Goal: Complete application form: Complete application form

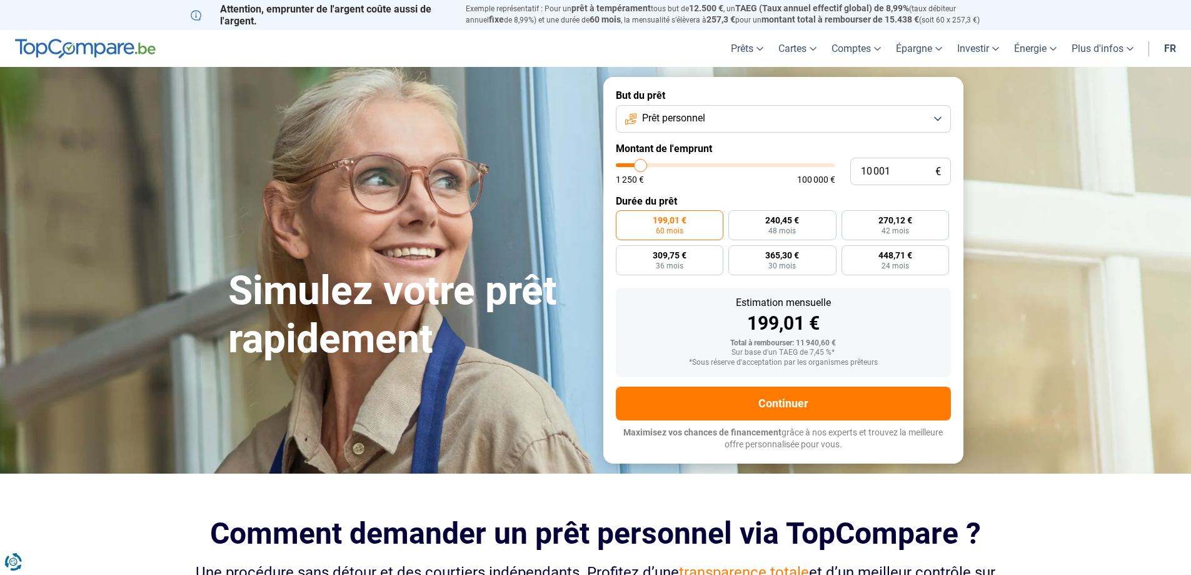
type input "9 000"
type input "9000"
type input "9 500"
type input "9500"
type input "9 750"
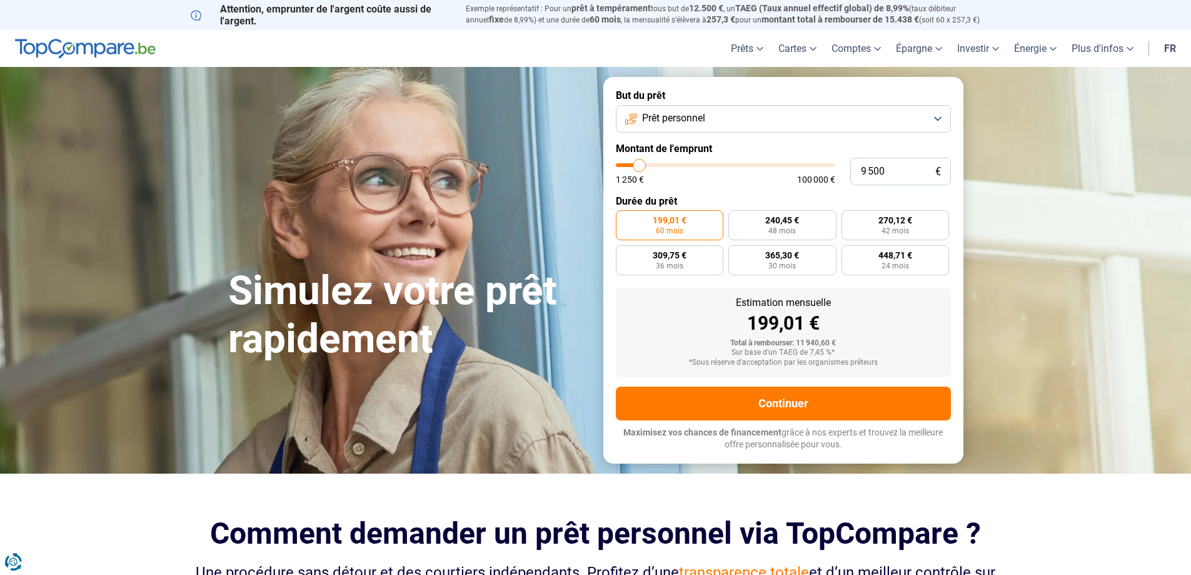
type input "9750"
type input "10 250"
type input "10250"
type input "10 500"
type input "10500"
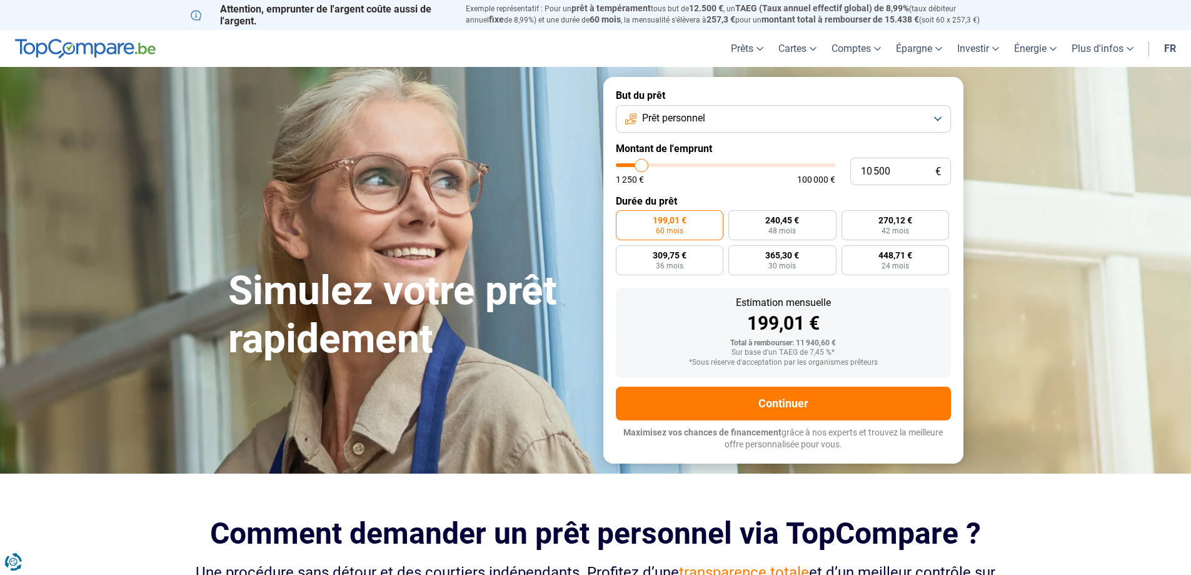
type input "11 000"
type input "11000"
type input "11 250"
type input "11250"
type input "11 500"
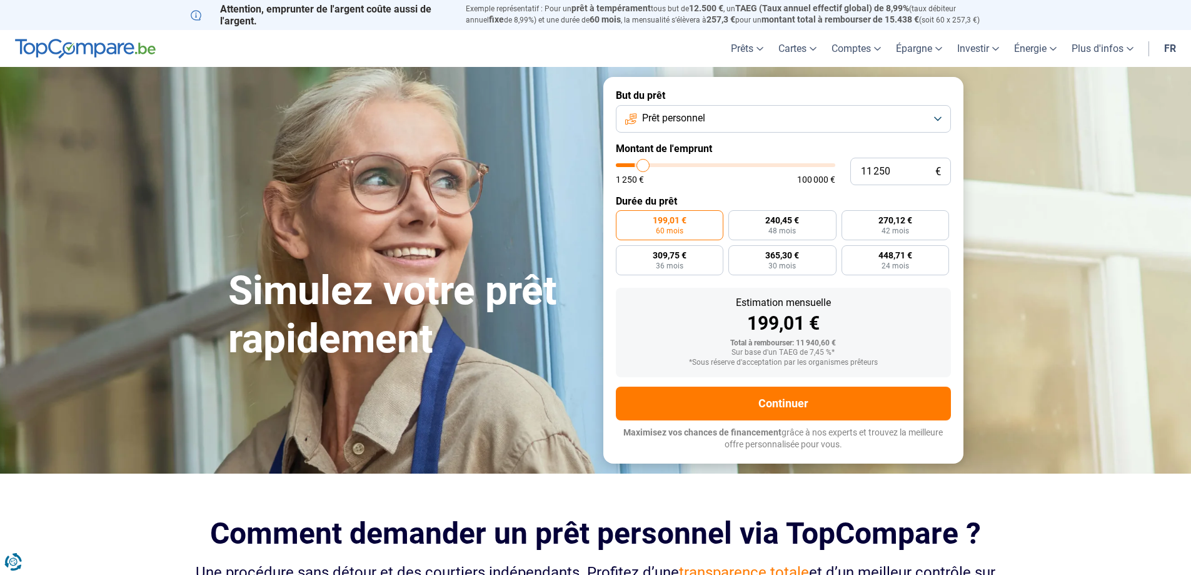
type input "11500"
type input "11 750"
type input "11750"
type input "12 000"
type input "12000"
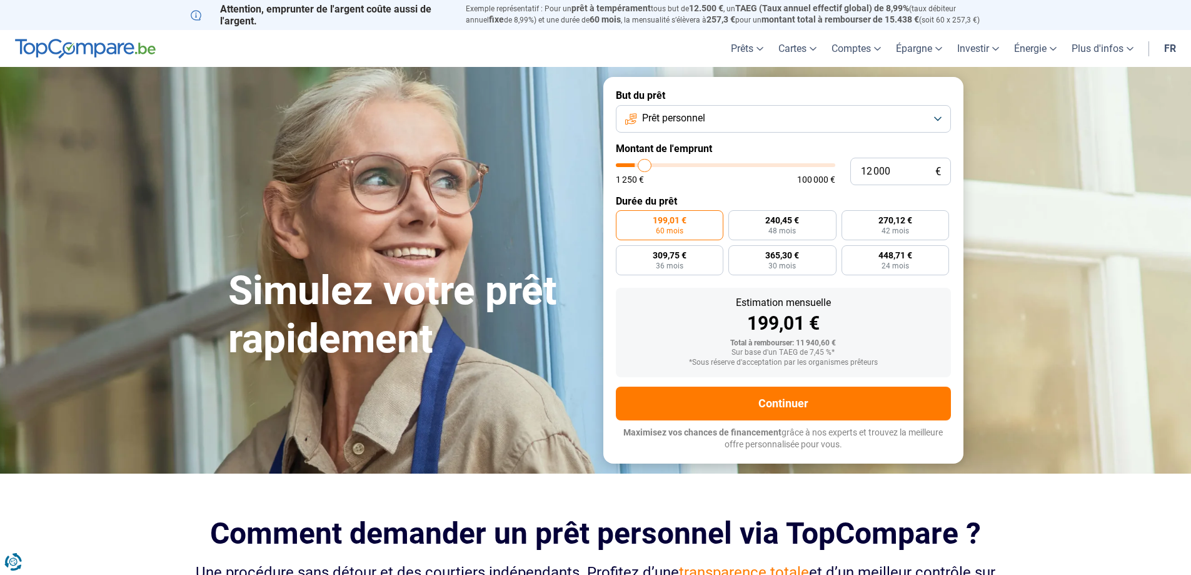
type input "12 500"
type input "12500"
type input "12 750"
type input "12750"
type input "13 000"
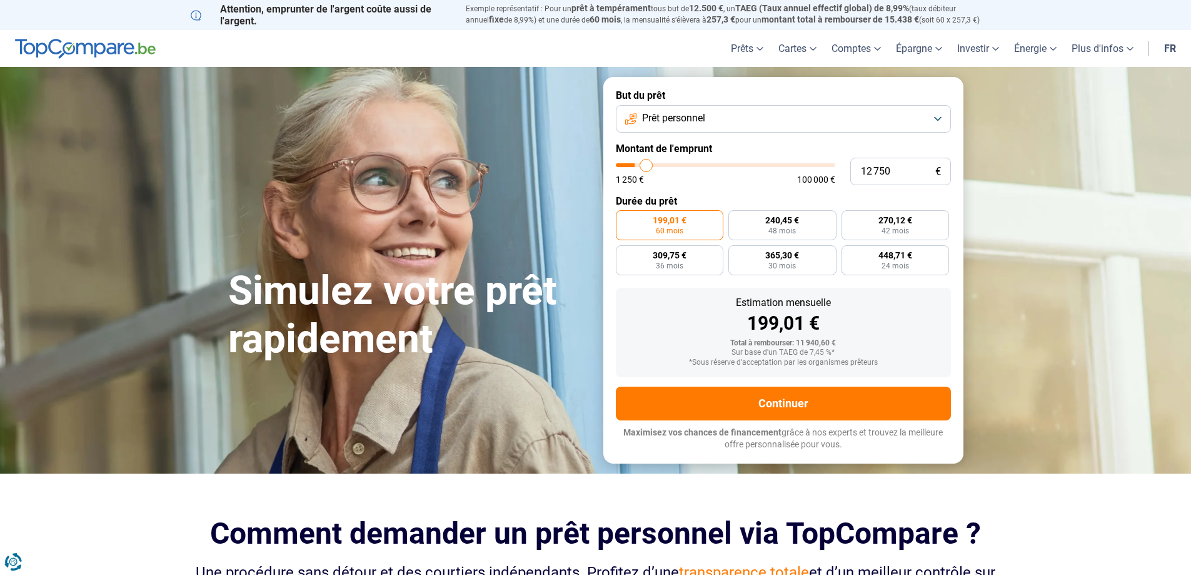
type input "13000"
type input "13 500"
type input "13500"
type input "14 000"
type input "14000"
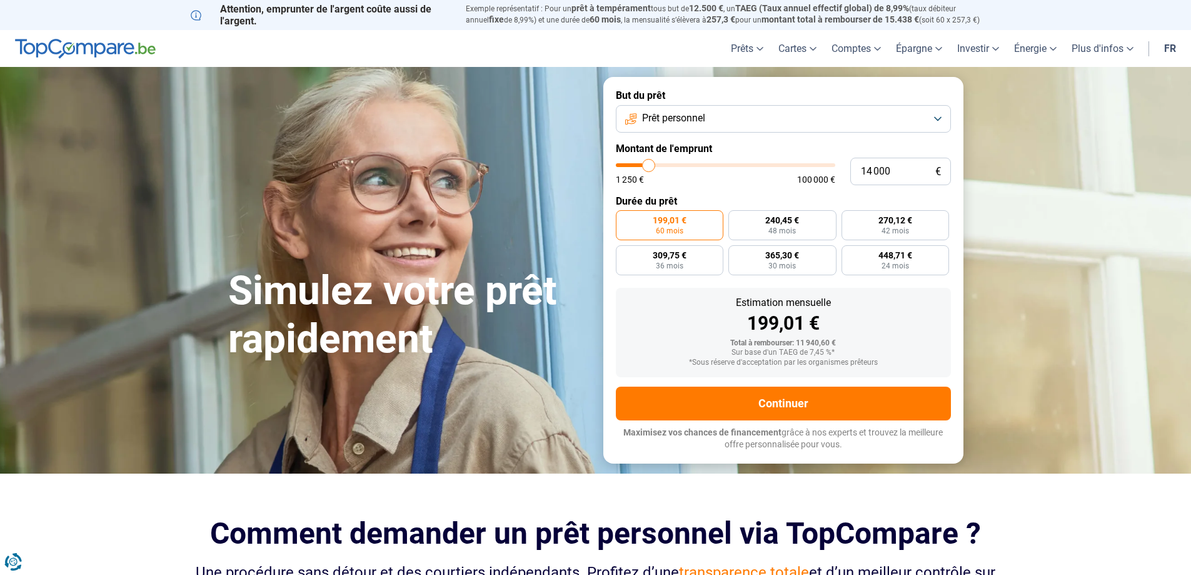
type input "14 250"
type input "14250"
type input "14 500"
type input "14500"
type input "14 750"
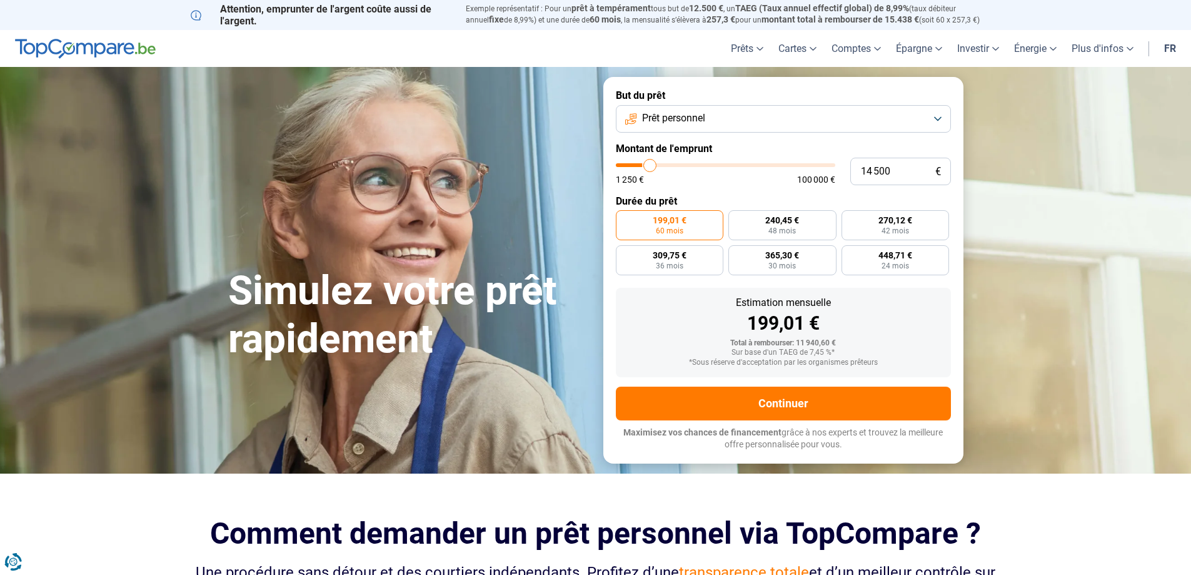
type input "14750"
type input "15 500"
type input "15500"
type input "15 750"
type input "15750"
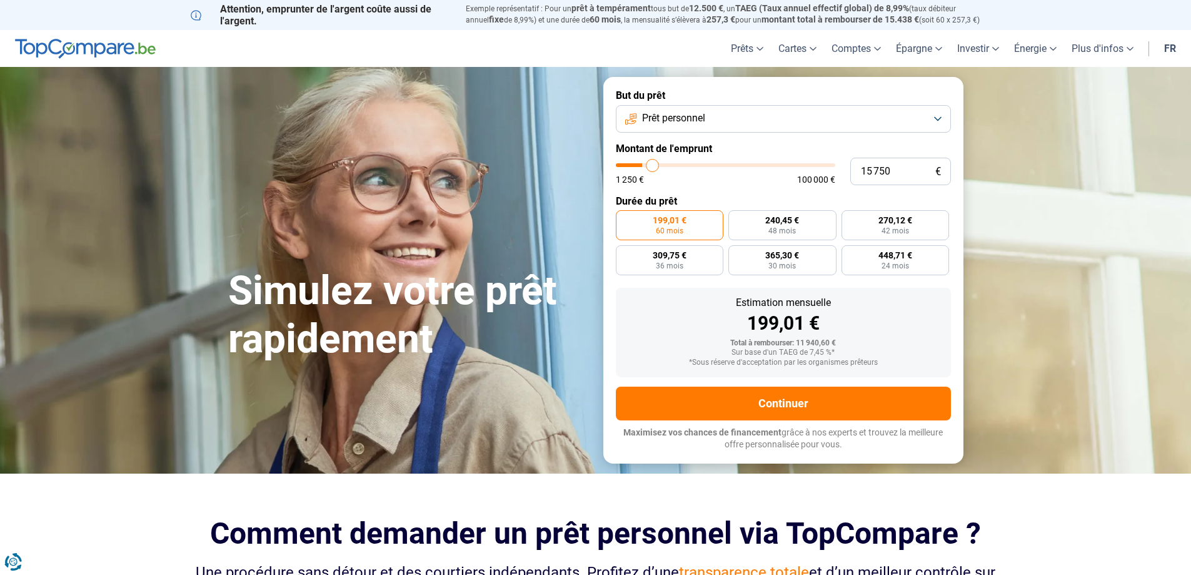
type input "16 000"
type input "16000"
type input "16 250"
type input "16250"
type input "16 500"
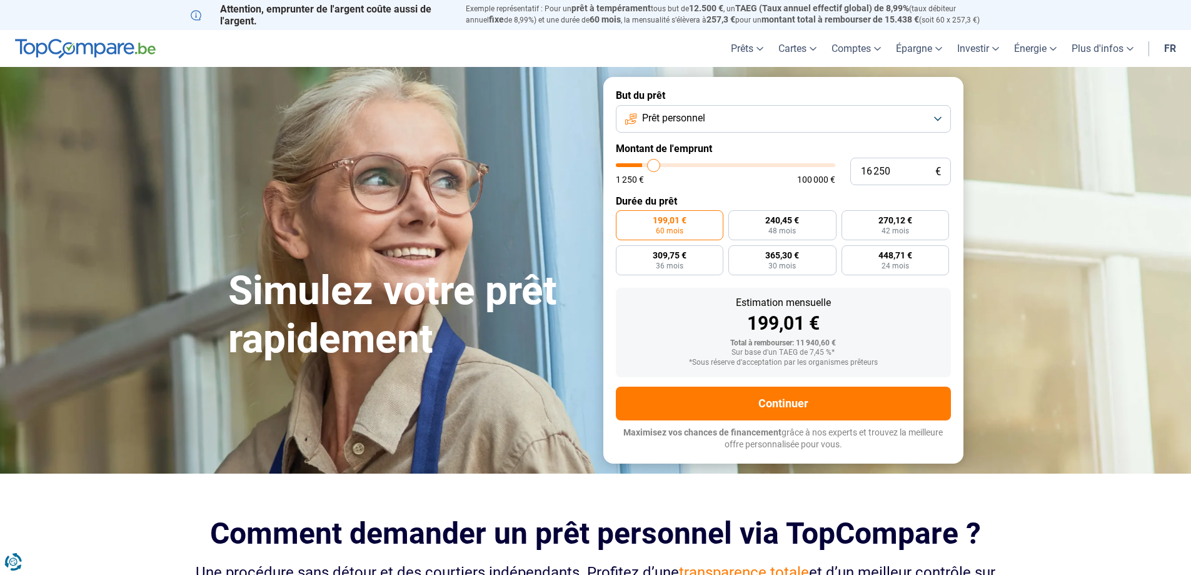
type input "16500"
type input "17 000"
type input "17000"
type input "17 250"
type input "17250"
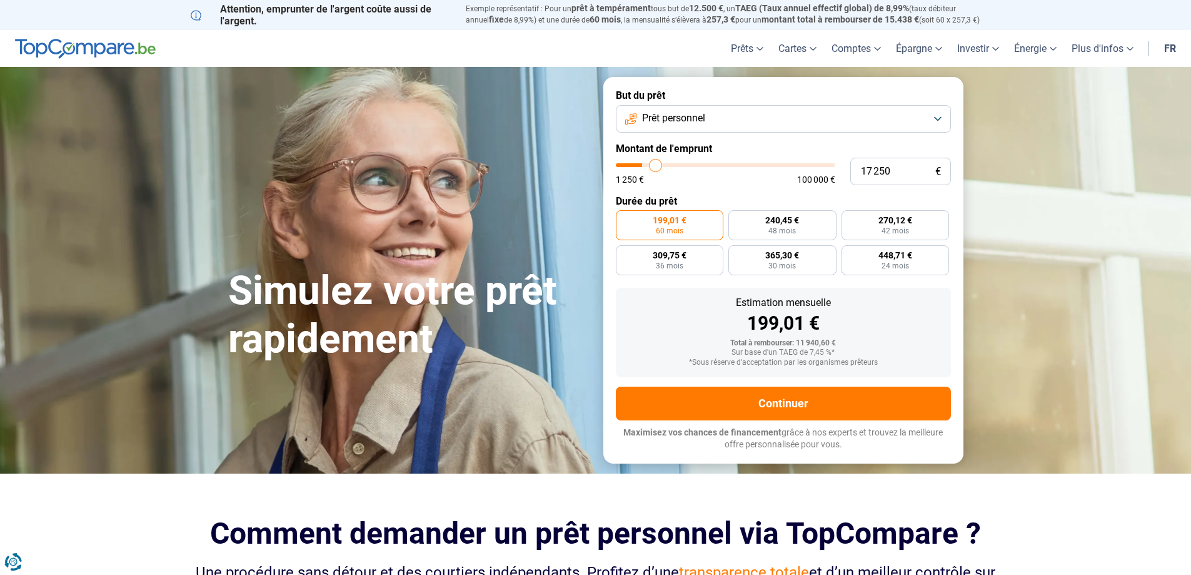
type input "17 500"
type input "17500"
type input "17 750"
type input "17750"
type input "18 000"
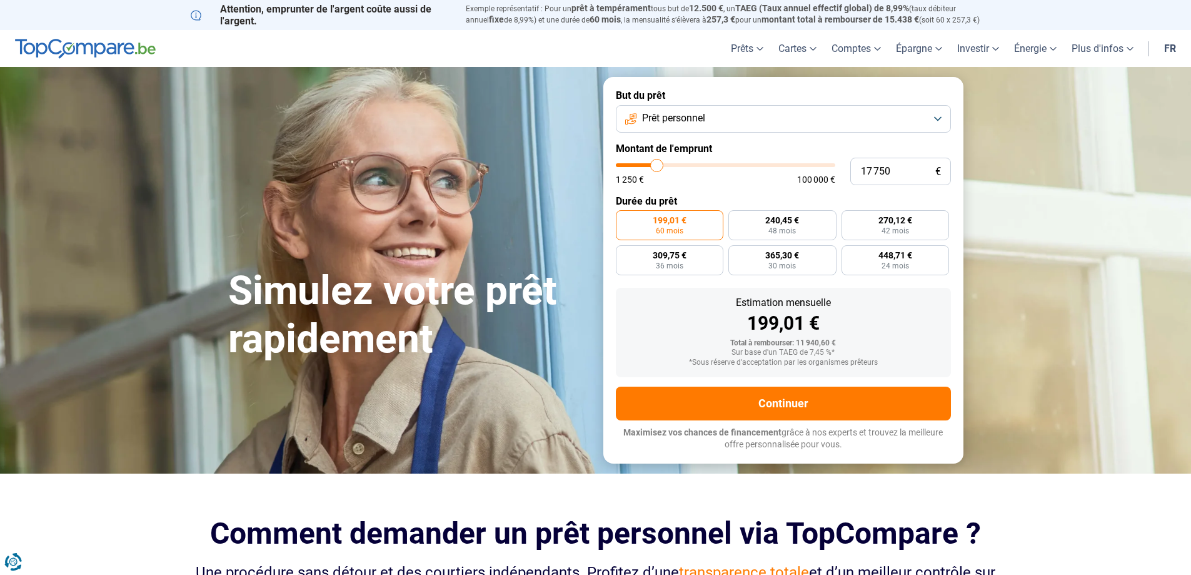
type input "18000"
type input "18 500"
type input "18500"
type input "18 750"
type input "18750"
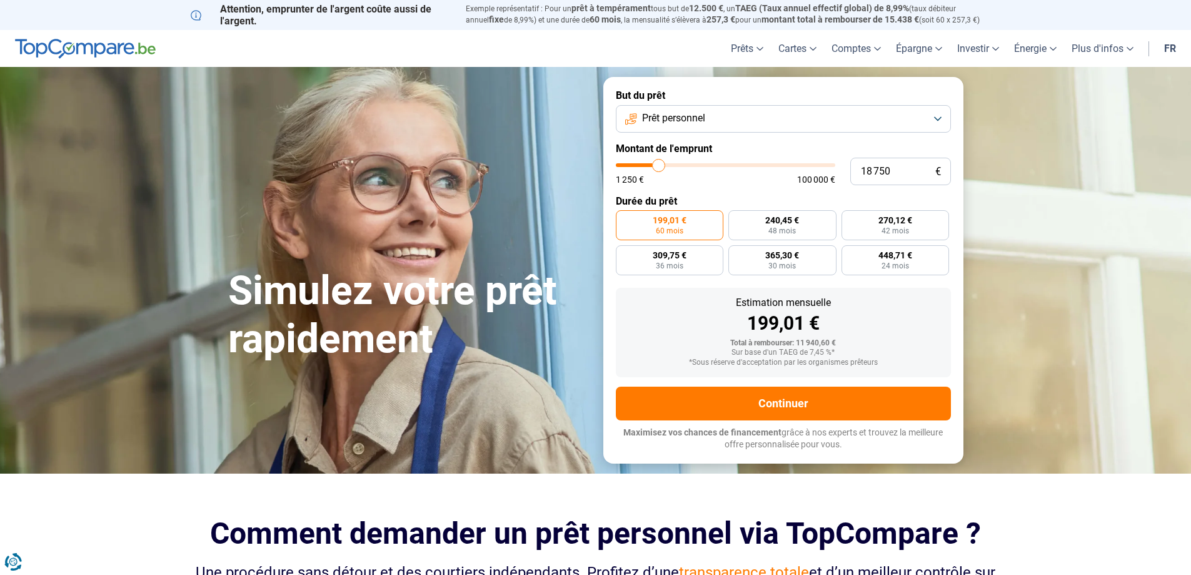
type input "19 000"
type input "19000"
type input "19 750"
type input "19750"
type input "20 000"
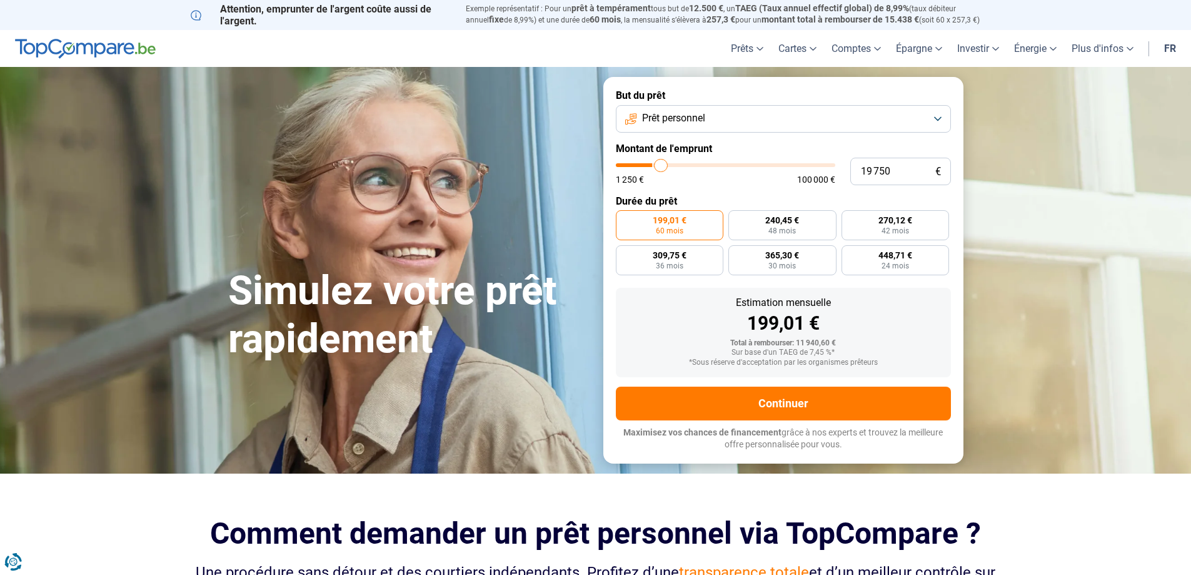
type input "20000"
type input "20 500"
type input "20500"
type input "20 750"
type input "20750"
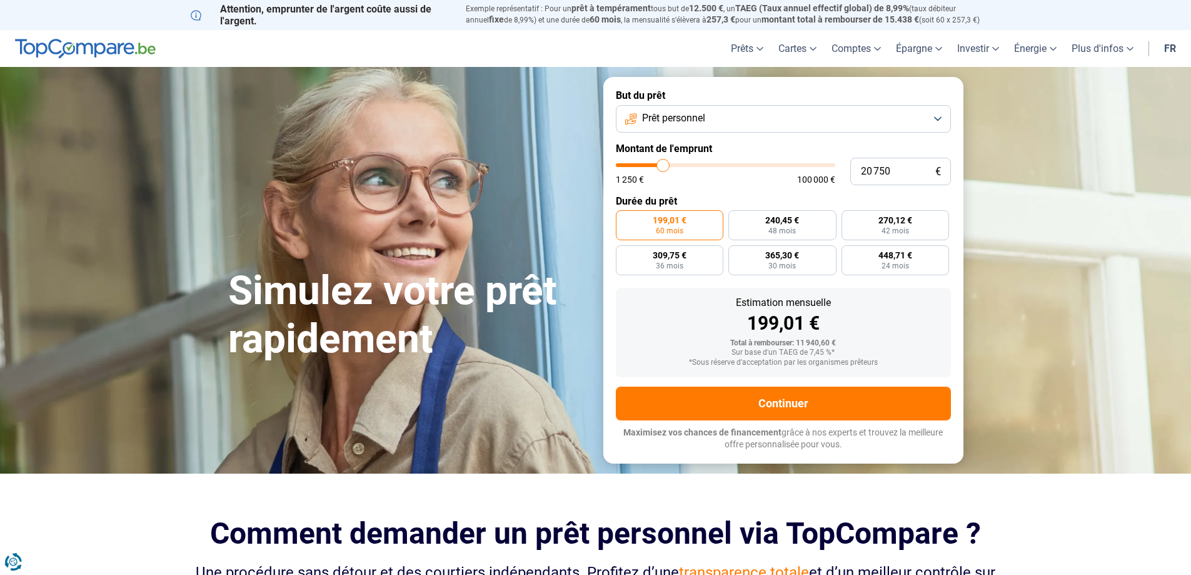
type input "21 500"
type input "21500"
type input "21 750"
type input "21750"
type input "22 000"
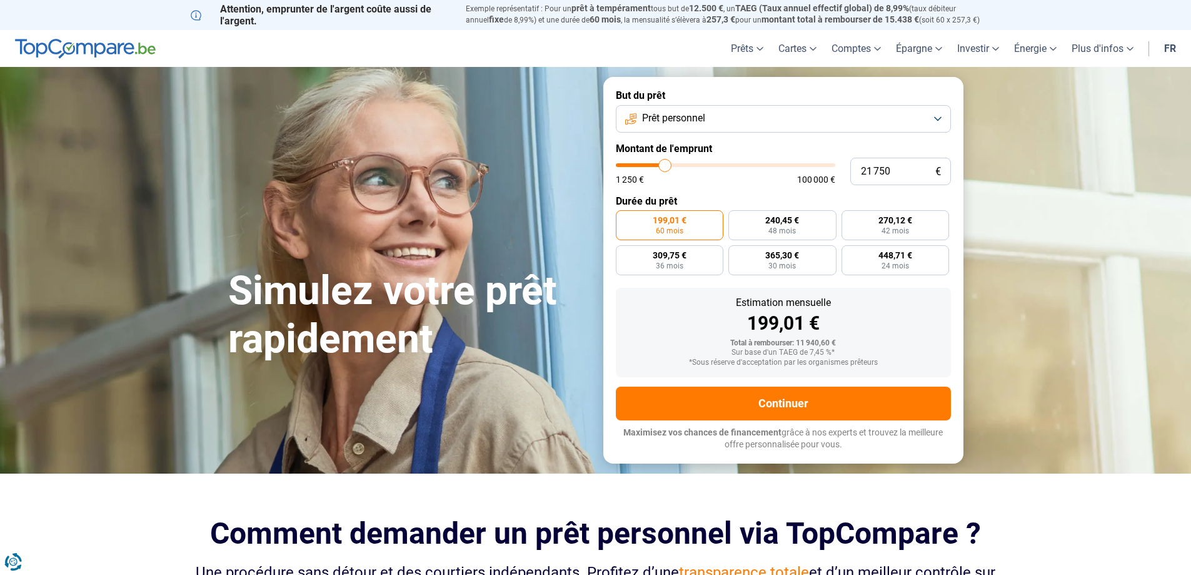
type input "22000"
type input "22 250"
type input "22250"
type input "22 750"
type input "22750"
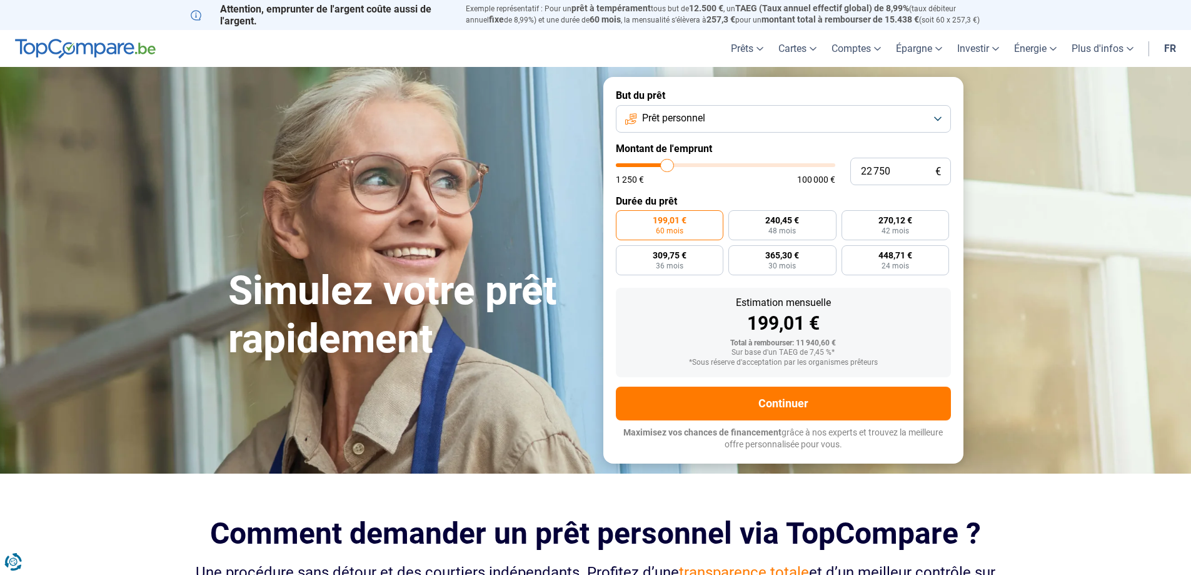
type input "23 000"
type input "23000"
type input "23 250"
type input "23250"
type input "22 750"
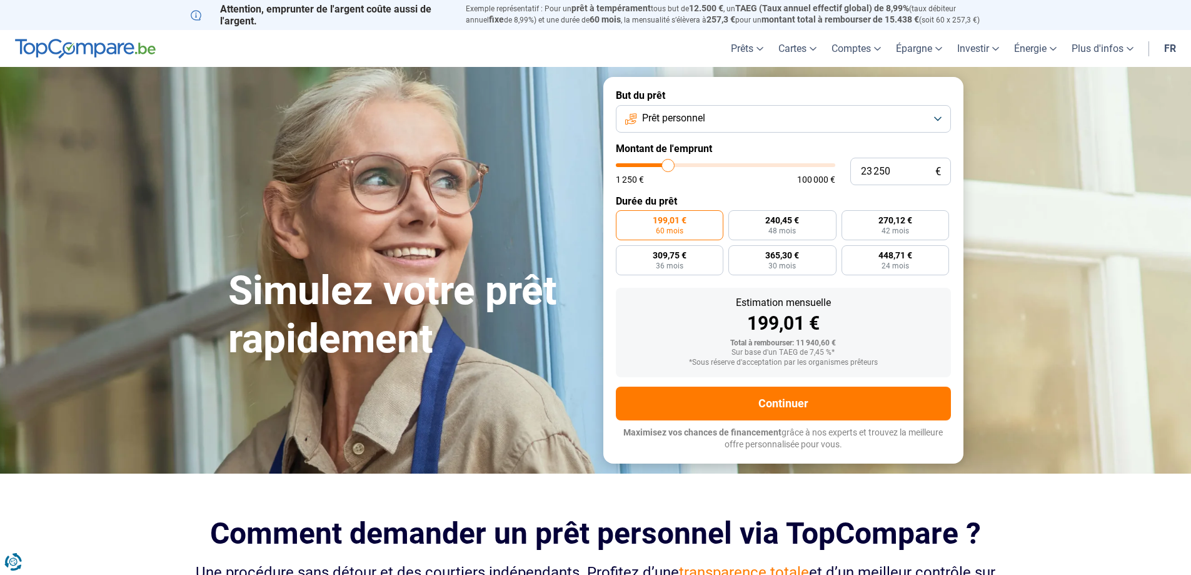
type input "22750"
type input "22 250"
type input "22250"
type input "21 500"
type input "21500"
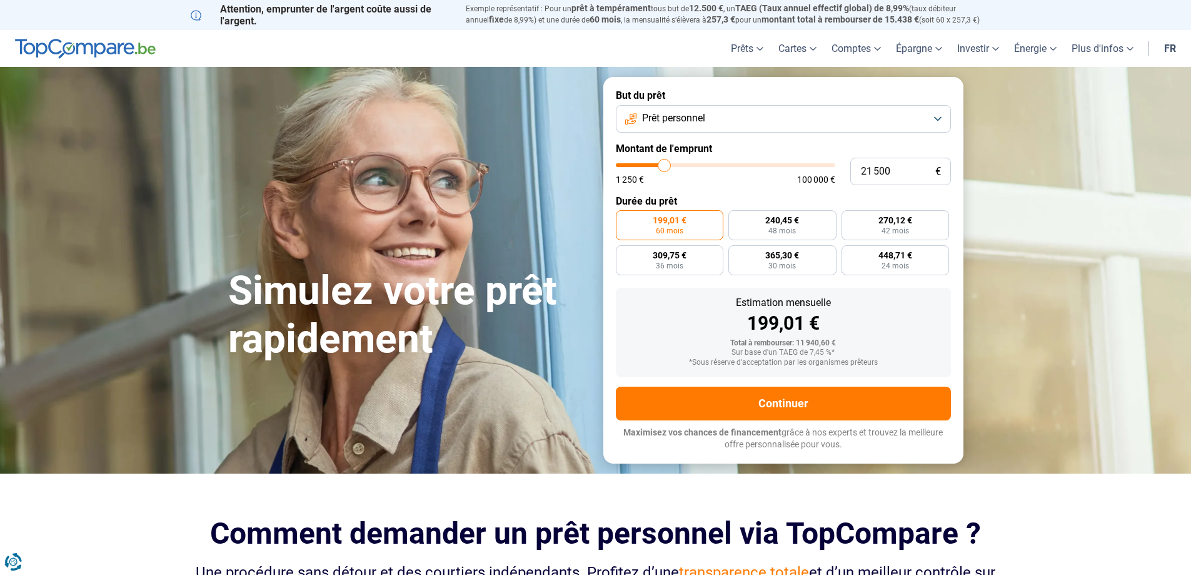
type input "20 750"
type input "20750"
type input "20 000"
type input "20000"
type input "19 750"
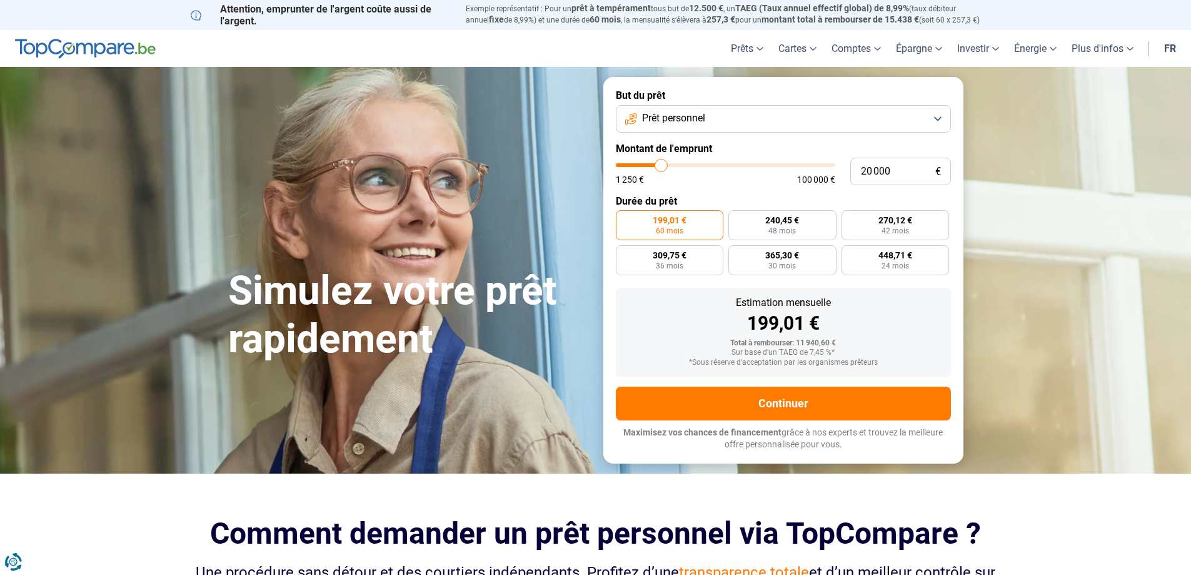
type input "19750"
type input "18 750"
type input "18750"
type input "17 500"
type input "17500"
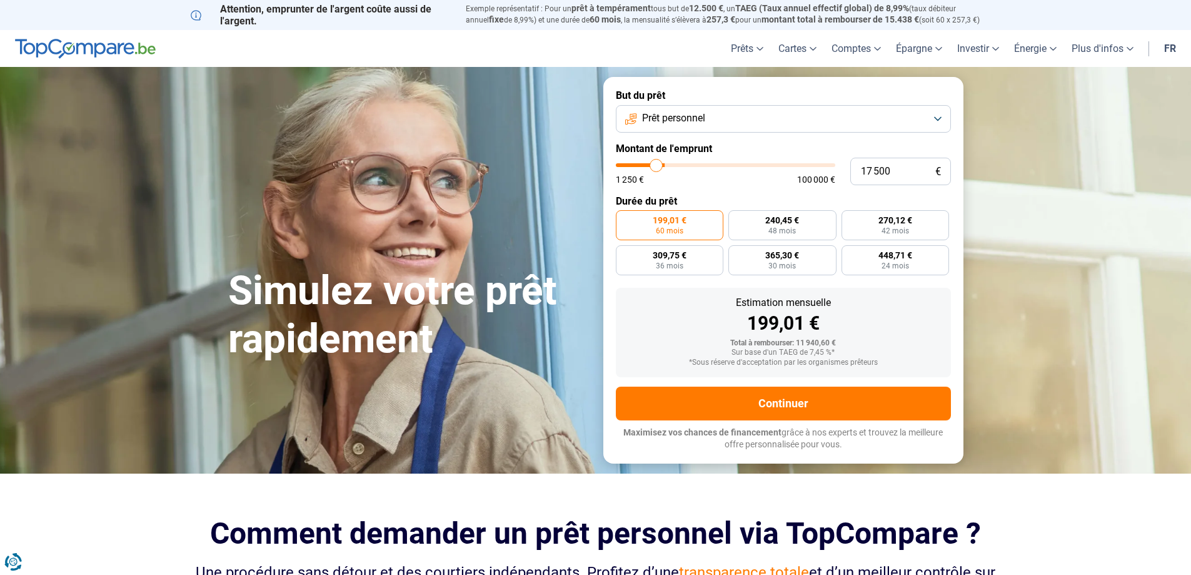
type input "16 500"
type input "16500"
type input "15 750"
type input "15750"
type input "14 500"
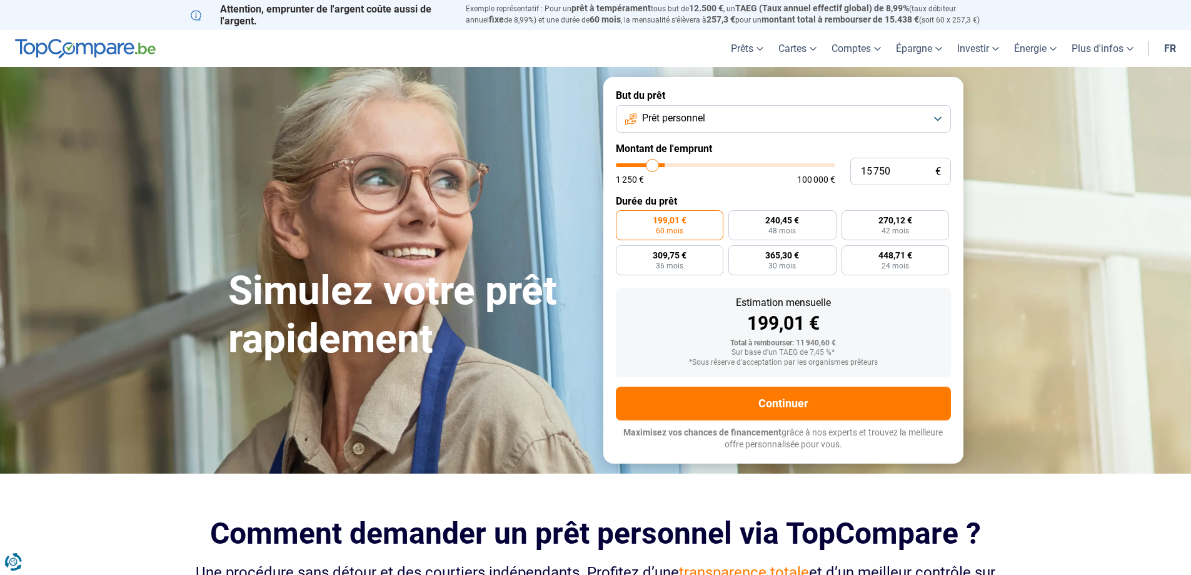
type input "14500"
type input "13 500"
type input "13500"
type input "13 000"
type input "13000"
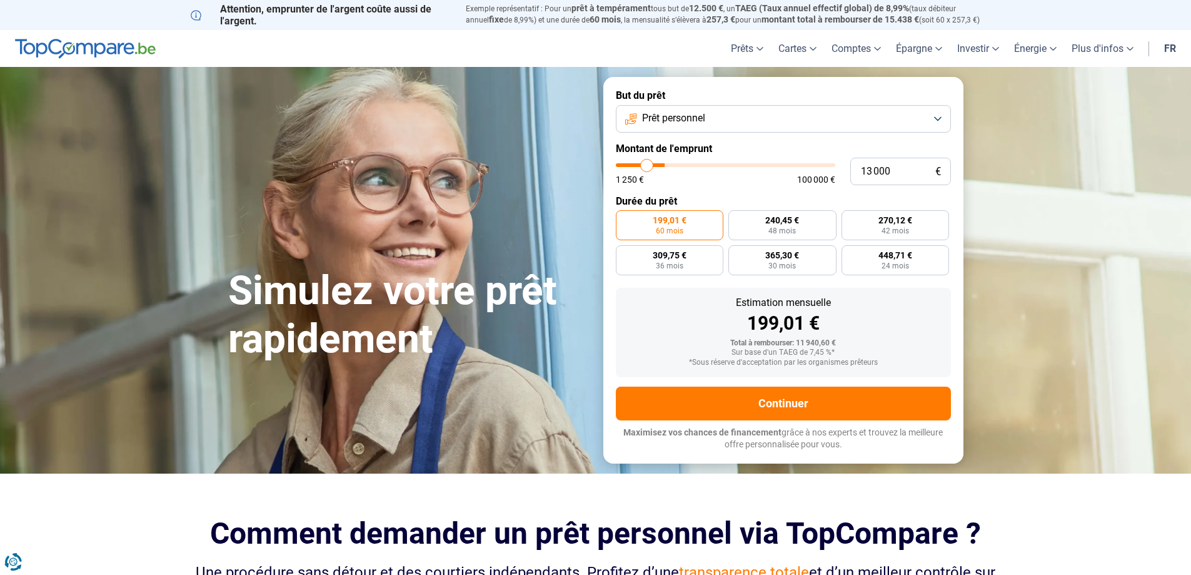
type input "12 500"
type input "12500"
type input "11 500"
type input "11500"
type input "11 000"
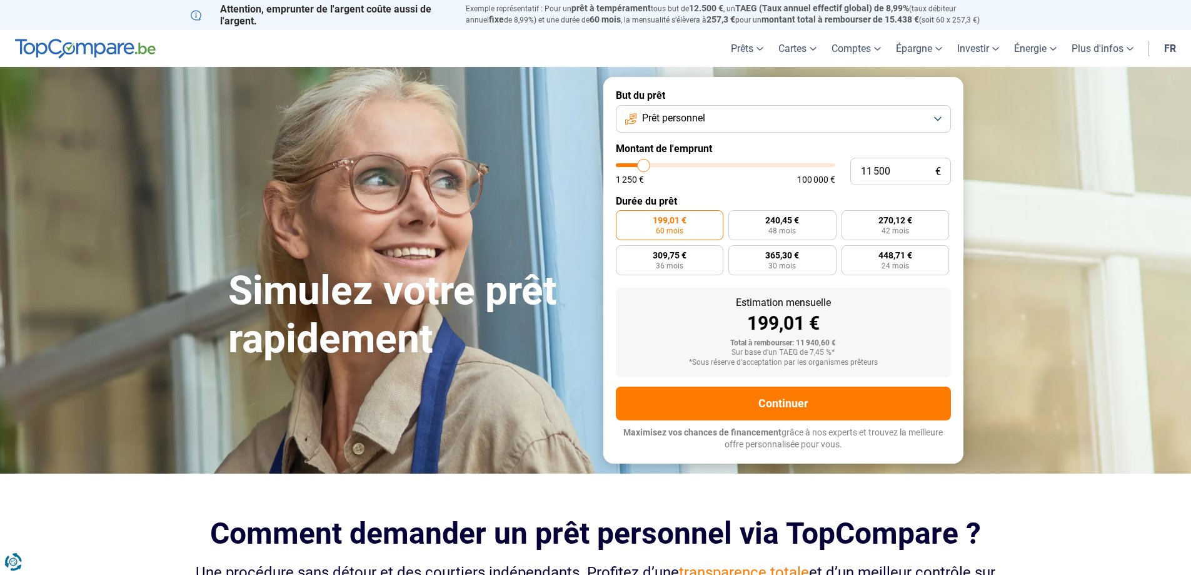
type input "11000"
type input "10 500"
type input "10500"
type input "10 000"
type input "10000"
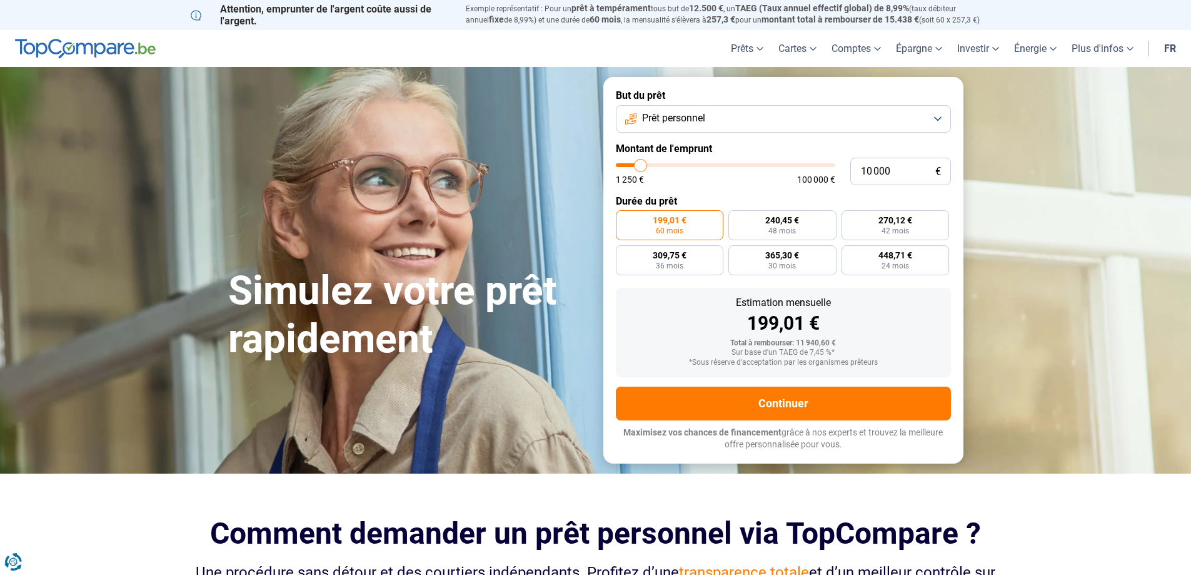
type input "9 750"
type input "9750"
type input "9 500"
type input "9500"
type input "9 000"
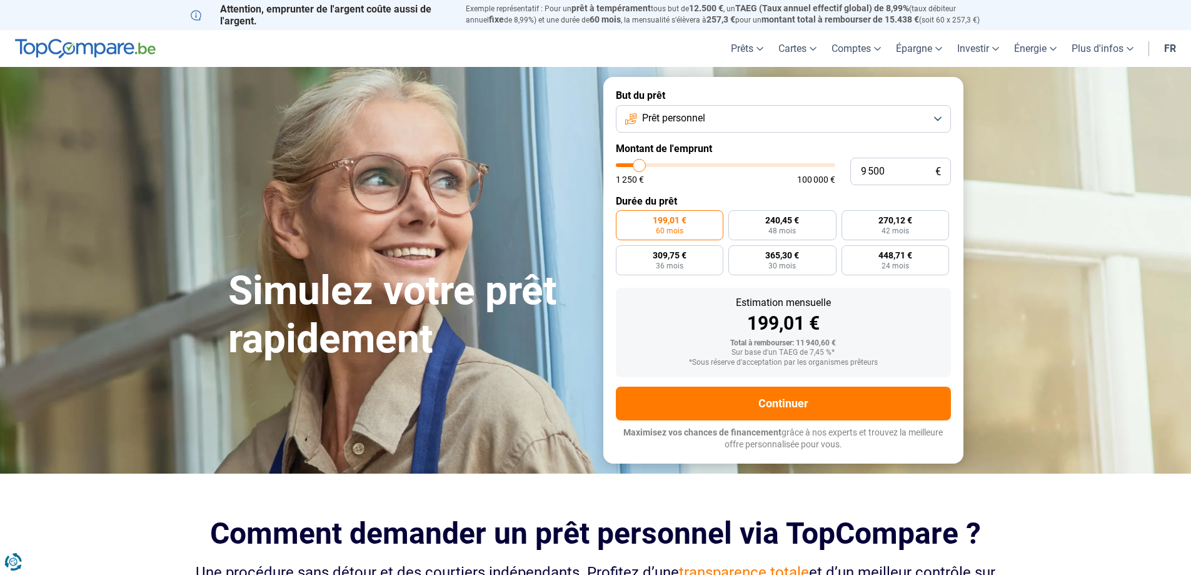
type input "9000"
type input "8 750"
type input "8750"
type input "8 500"
type input "8500"
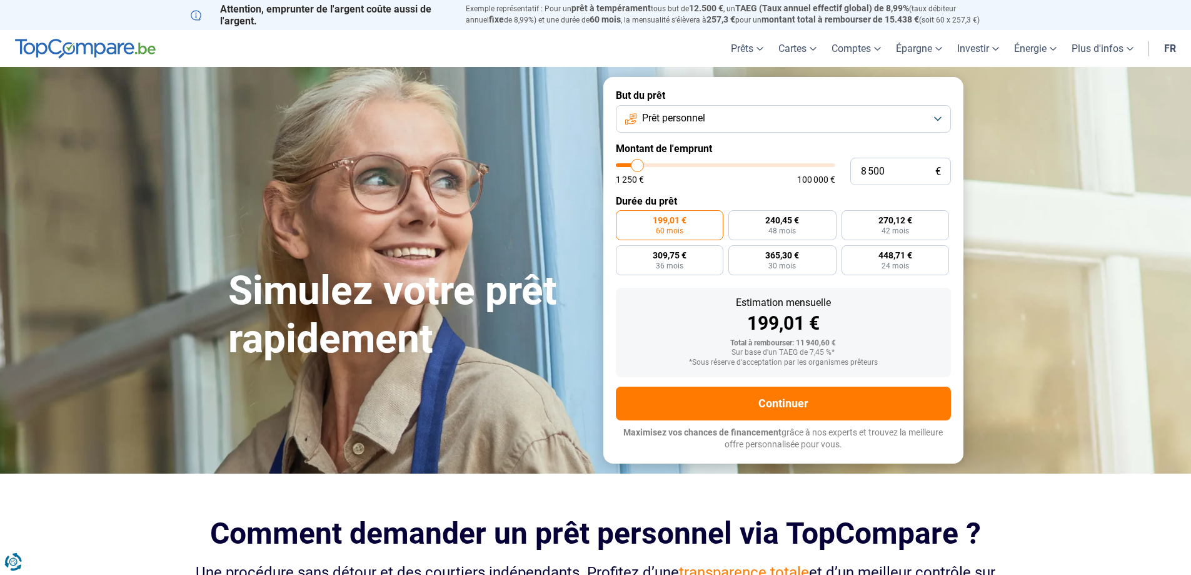
type input "8 250"
type input "8250"
type input "8 000"
type input "8000"
type input "7 500"
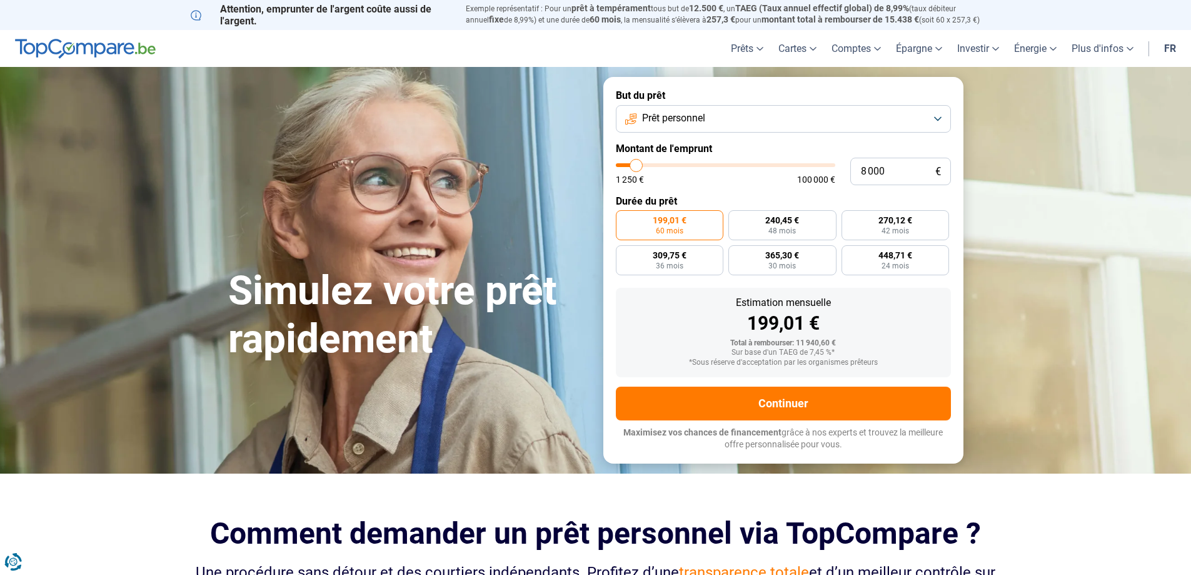
type input "7500"
type input "7 250"
type input "7250"
type input "7 000"
type input "7000"
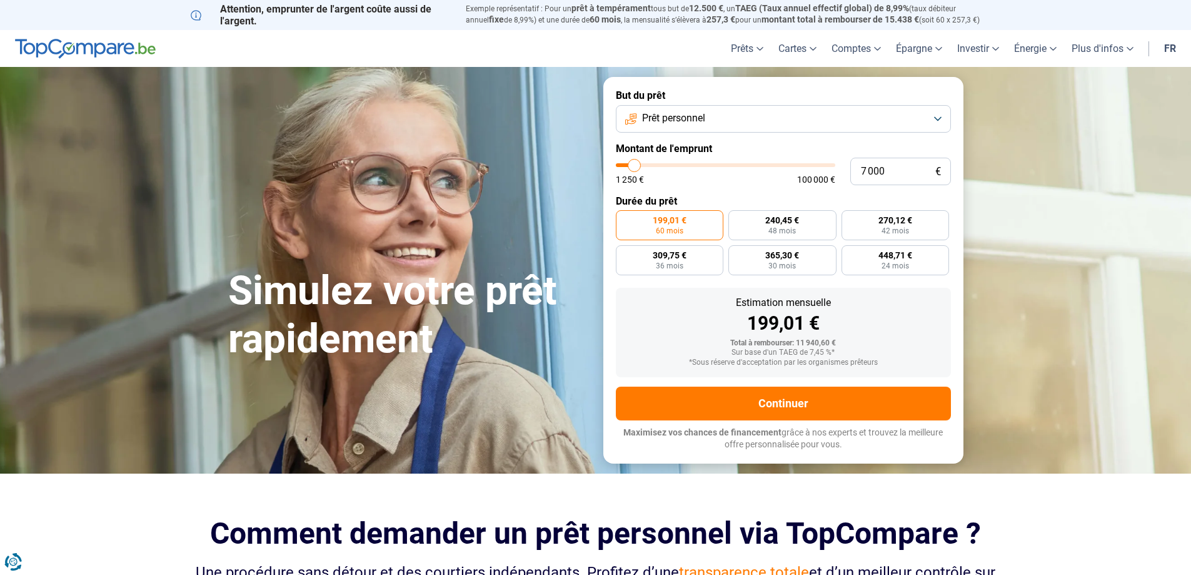
type input "6 750"
type input "6750"
type input "6 500"
drag, startPoint x: 639, startPoint y: 165, endPoint x: 633, endPoint y: 168, distance: 6.4
type input "6500"
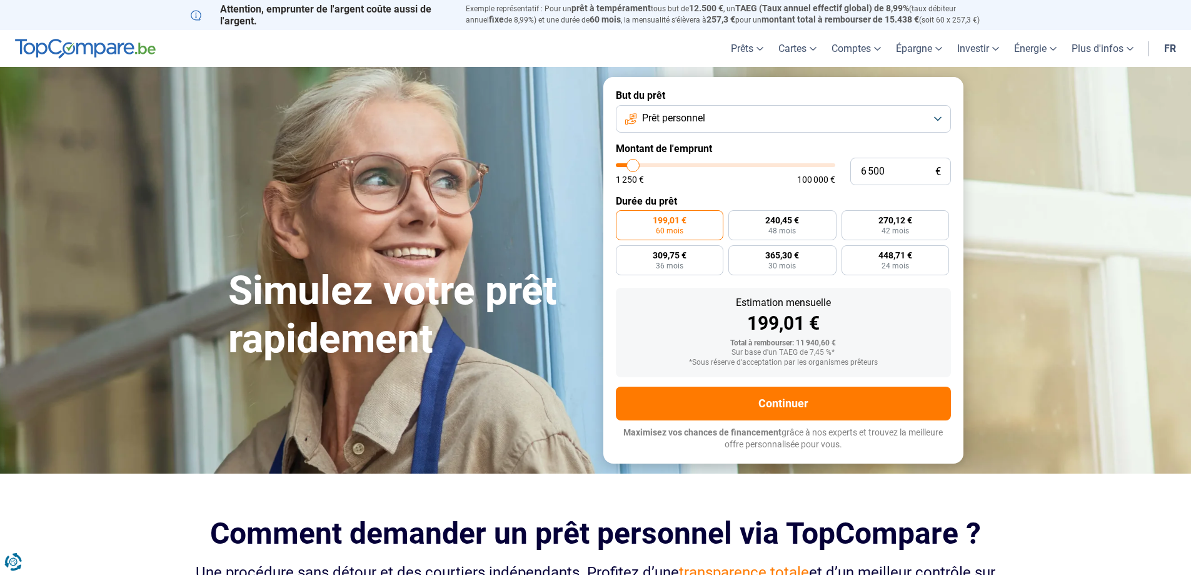
click at [633, 167] on input "range" at bounding box center [725, 165] width 219 height 4
radio input "true"
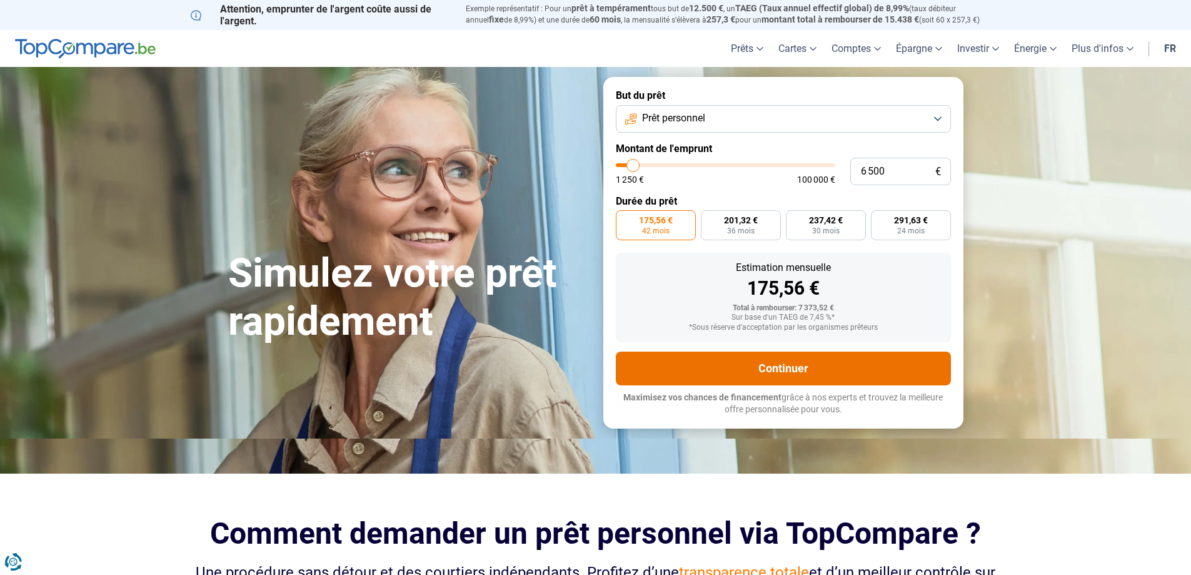
click at [718, 361] on button "Continuer" at bounding box center [783, 368] width 335 height 34
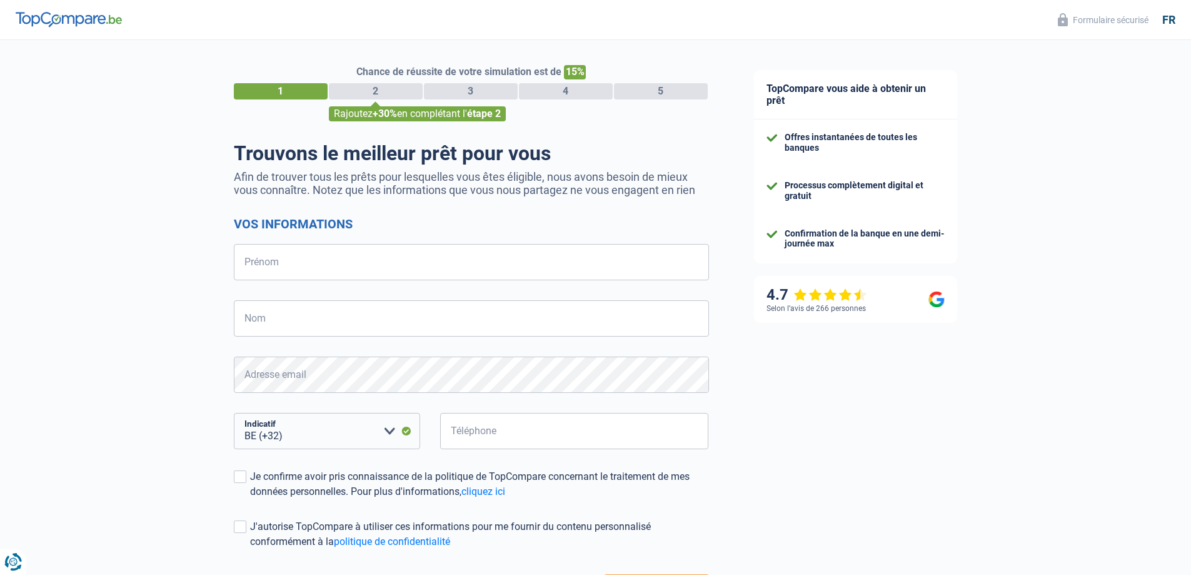
select select "32"
click at [320, 251] on input "Prénom" at bounding box center [471, 262] width 475 height 36
type input "Catherina"
click at [309, 316] on input "Nom" at bounding box center [471, 318] width 475 height 36
type input "DEWILDE"
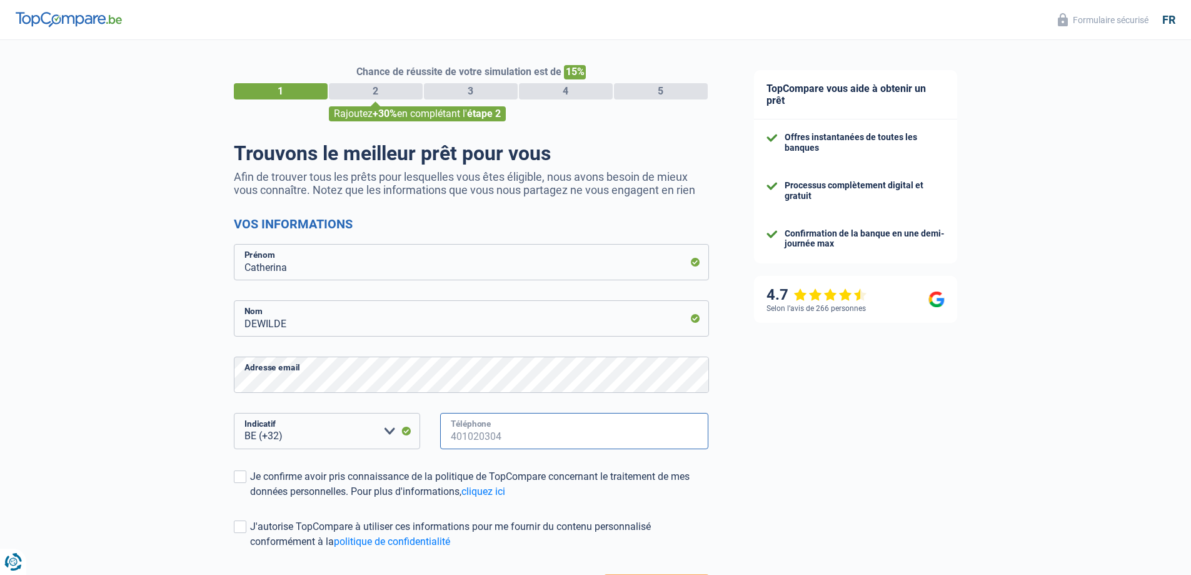
click at [512, 436] on input "Téléphone" at bounding box center [574, 431] width 269 height 36
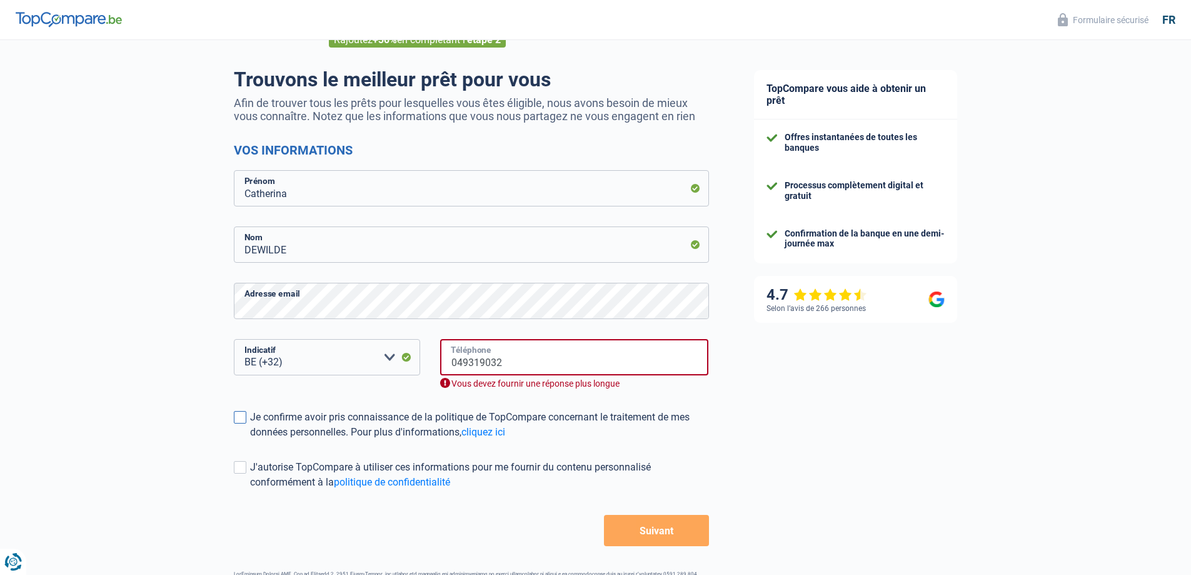
scroll to position [119, 0]
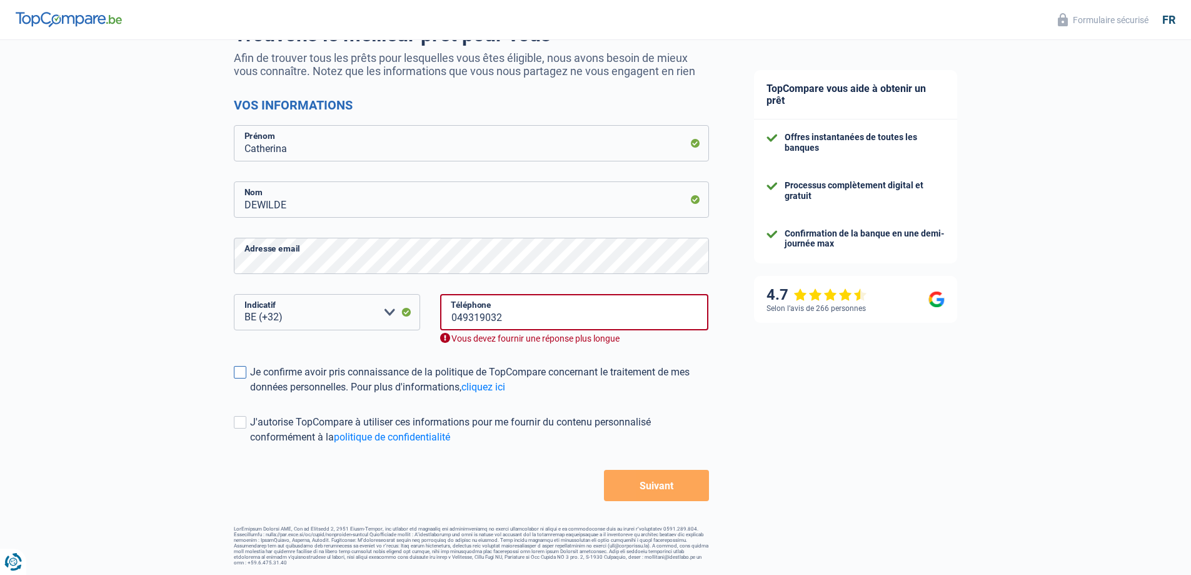
click at [243, 370] on span at bounding box center [240, 372] width 13 height 13
click at [250, 394] on input "Je confirme avoir pris connaissance de la politique de TopCompare concernant le…" at bounding box center [250, 394] width 0 height 0
click at [246, 425] on span at bounding box center [240, 422] width 13 height 13
click at [250, 444] on input "J'autorise TopCompare à utiliser ces informations pour me fournir du contenu pe…" at bounding box center [250, 444] width 0 height 0
click at [236, 418] on span at bounding box center [240, 422] width 13 height 13
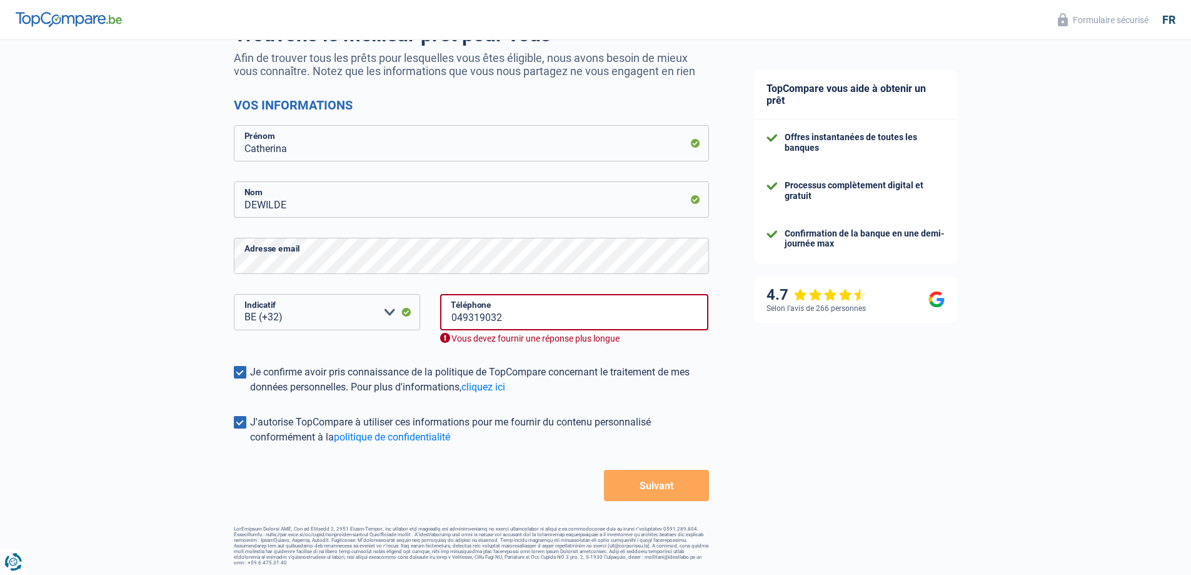
click at [250, 444] on input "J'autorise TopCompare à utiliser ces informations pour me fournir du contenu pe…" at bounding box center [250, 444] width 0 height 0
click at [456, 319] on input "049319032" at bounding box center [574, 312] width 269 height 36
click at [450, 318] on input "049319032" at bounding box center [574, 312] width 269 height 36
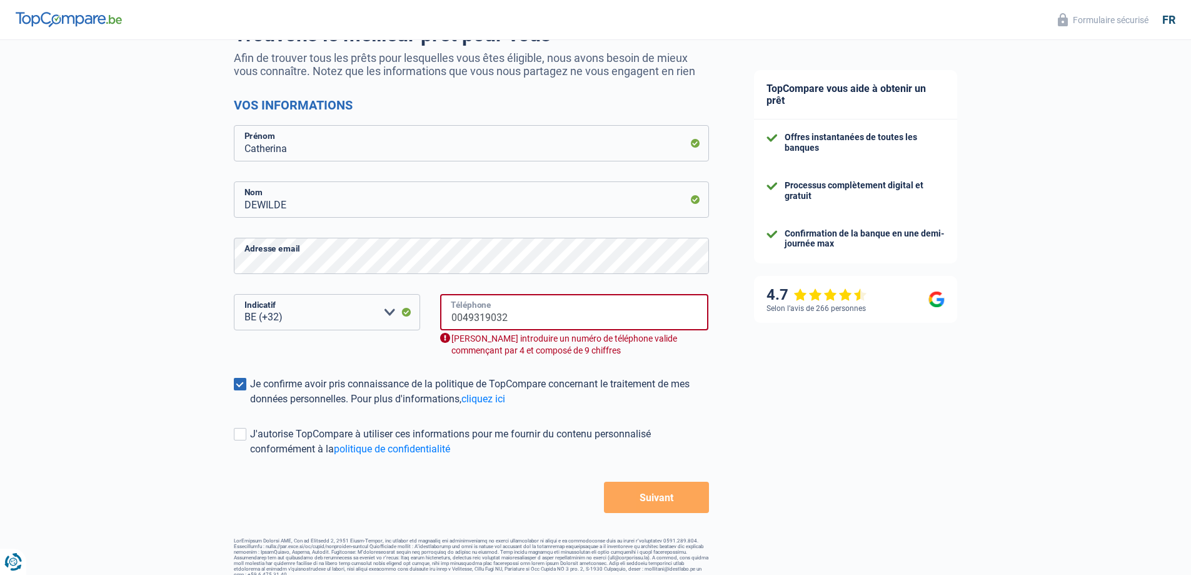
click at [462, 316] on input "0049319032" at bounding box center [574, 312] width 269 height 36
click at [462, 314] on input "0049319032" at bounding box center [574, 312] width 269 height 36
drag, startPoint x: 463, startPoint y: 314, endPoint x: 443, endPoint y: 314, distance: 20.0
click at [443, 314] on input "0049319032" at bounding box center [574, 312] width 269 height 36
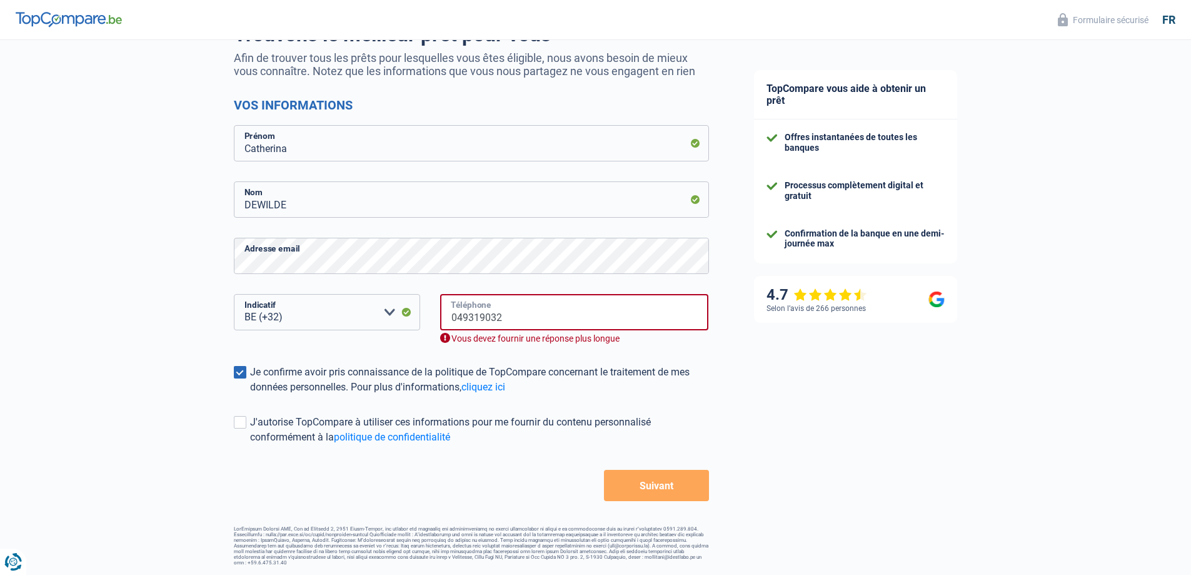
click at [502, 316] on input "049319032" at bounding box center [574, 312] width 269 height 36
click at [458, 316] on input "049319032" at bounding box center [574, 312] width 269 height 36
click at [499, 319] on input "49319032" at bounding box center [574, 312] width 269 height 36
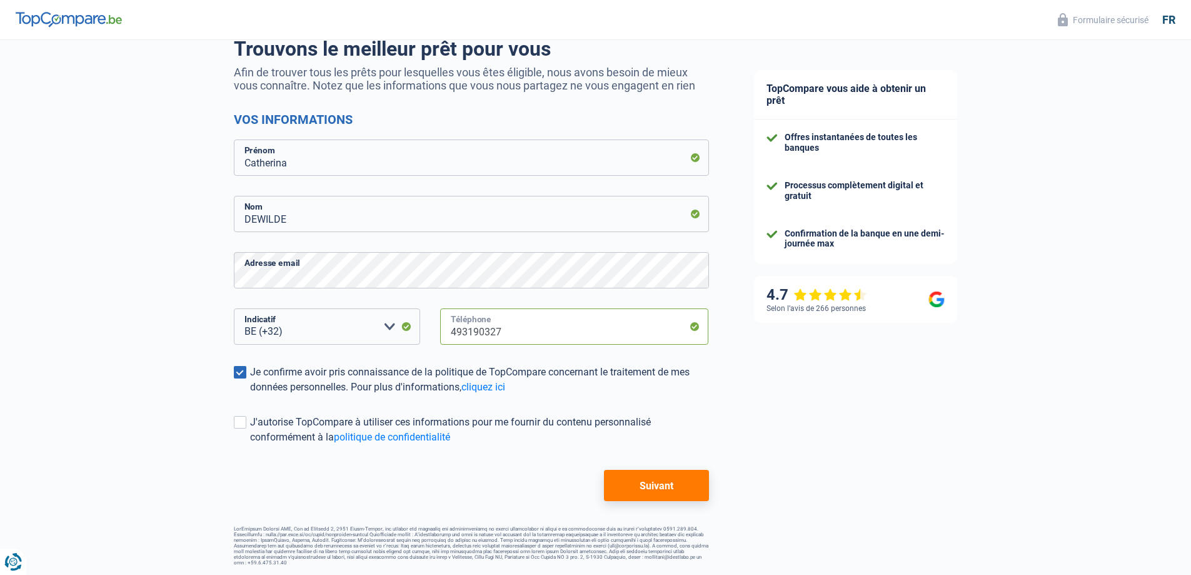
type input "493190327"
click at [640, 484] on button "Suivant" at bounding box center [656, 484] width 104 height 31
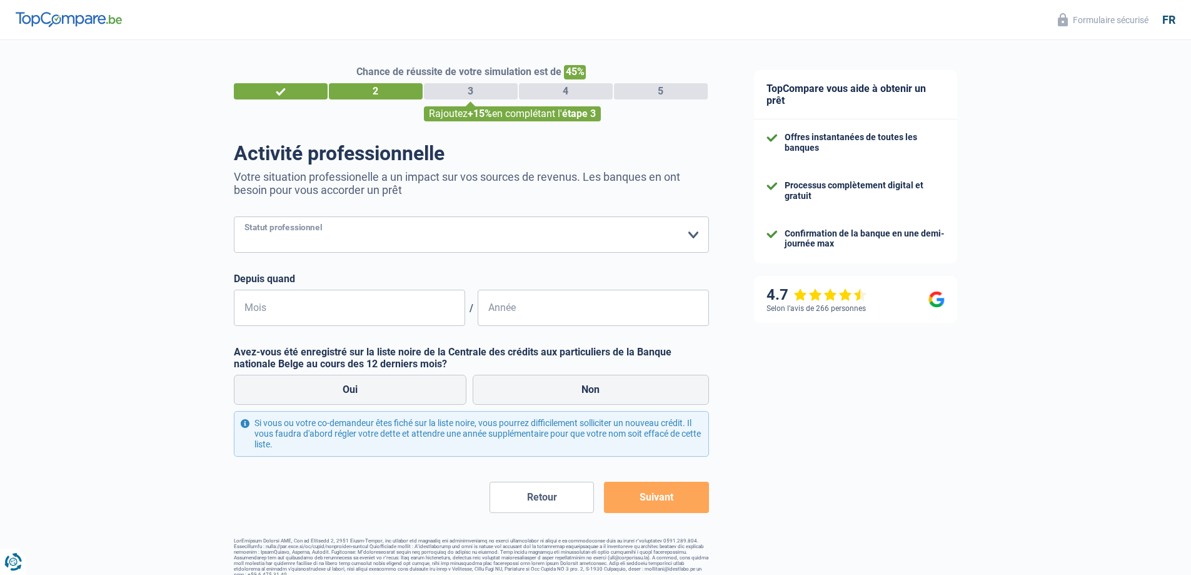
click at [346, 228] on select "Ouvrier Employé privé Employé public Invalide Indépendant Pensionné Chômeur Mut…" at bounding box center [471, 234] width 475 height 36
select select "publicEmployee"
click at [234, 218] on select "Ouvrier Employé privé Employé public Invalide Indépendant Pensionné Chômeur Mut…" at bounding box center [471, 234] width 475 height 36
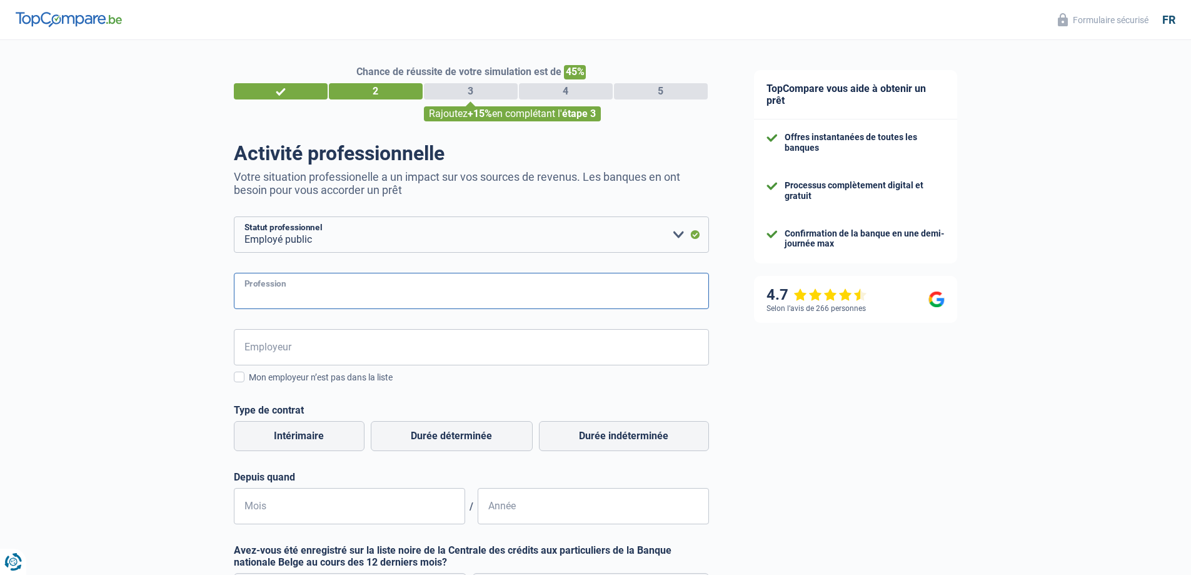
click at [317, 294] on input "Profession" at bounding box center [471, 291] width 475 height 36
type input "assistante judiciaire"
click at [273, 340] on input "Employeur" at bounding box center [471, 347] width 475 height 36
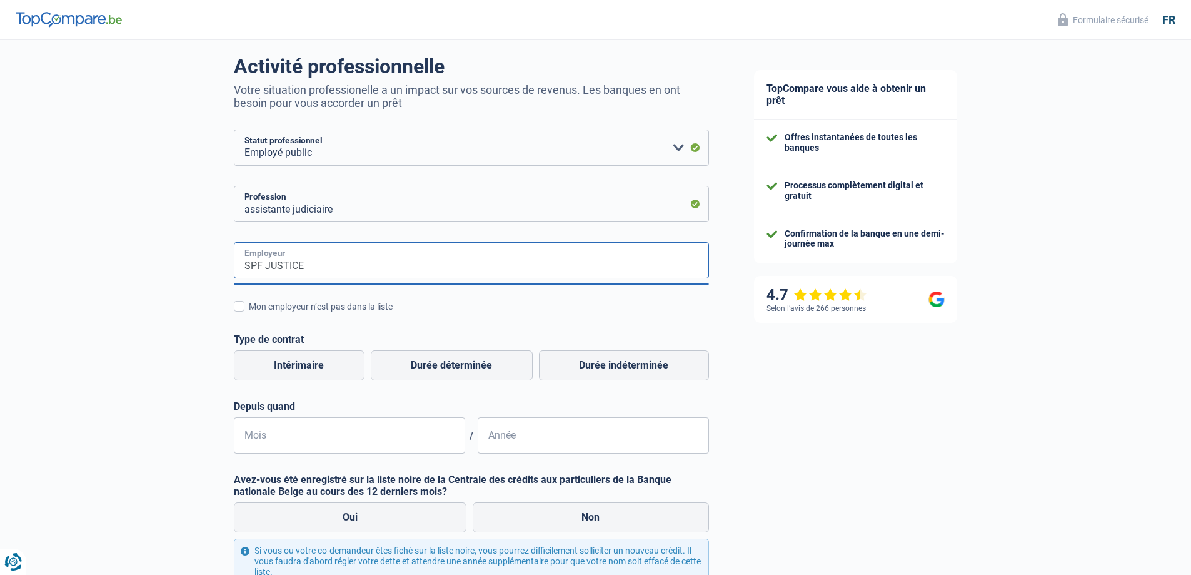
scroll to position [125, 0]
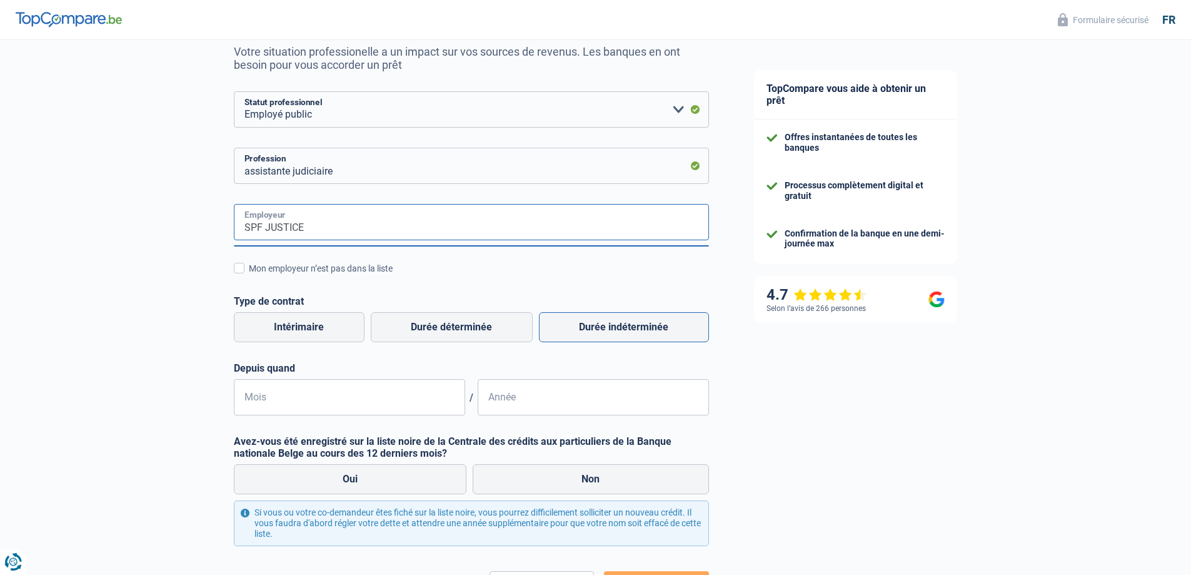
type input "SPF JUSTICE"
click at [614, 325] on label "Durée indéterminée" at bounding box center [624, 327] width 170 height 30
click at [614, 325] on input "Durée indéterminée" at bounding box center [624, 327] width 170 height 30
radio input "true"
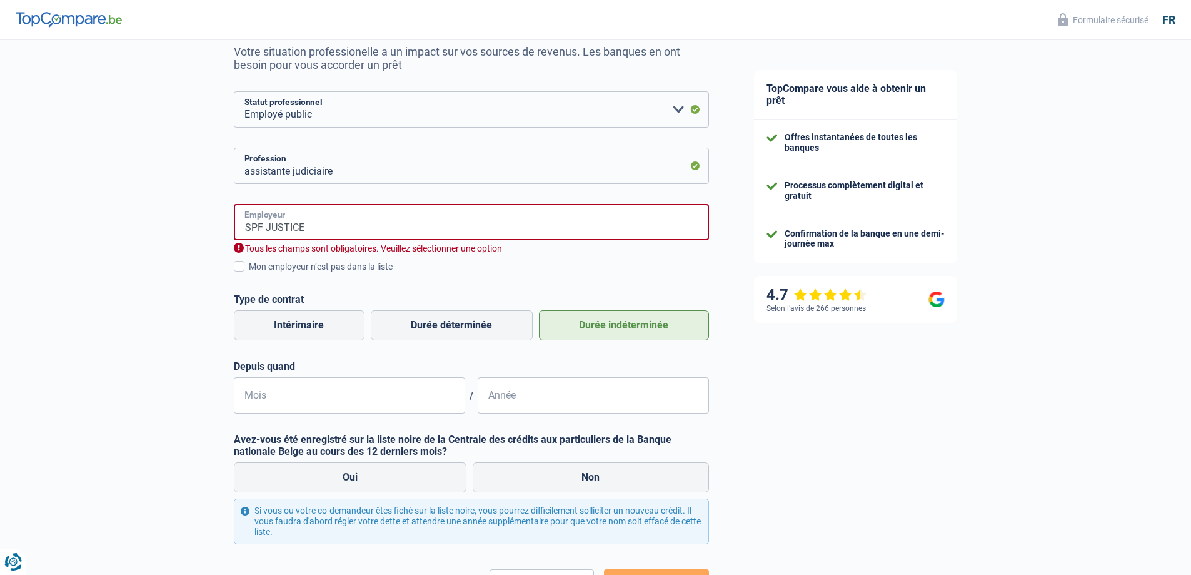
click at [628, 221] on input "SPF JUSTICE" at bounding box center [471, 222] width 475 height 36
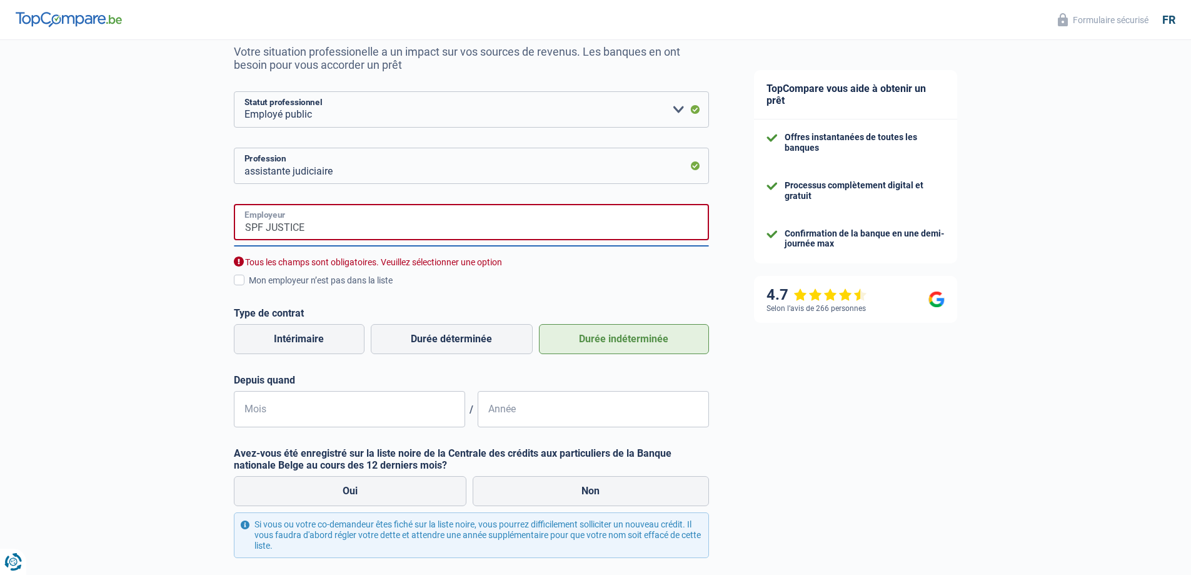
drag, startPoint x: 328, startPoint y: 228, endPoint x: 230, endPoint y: 232, distance: 97.6
click at [230, 232] on div "Chance de réussite de votre simulation est de 45% 1 2 3 4 5 Rajoutez +15% en co…" at bounding box center [365, 296] width 731 height 773
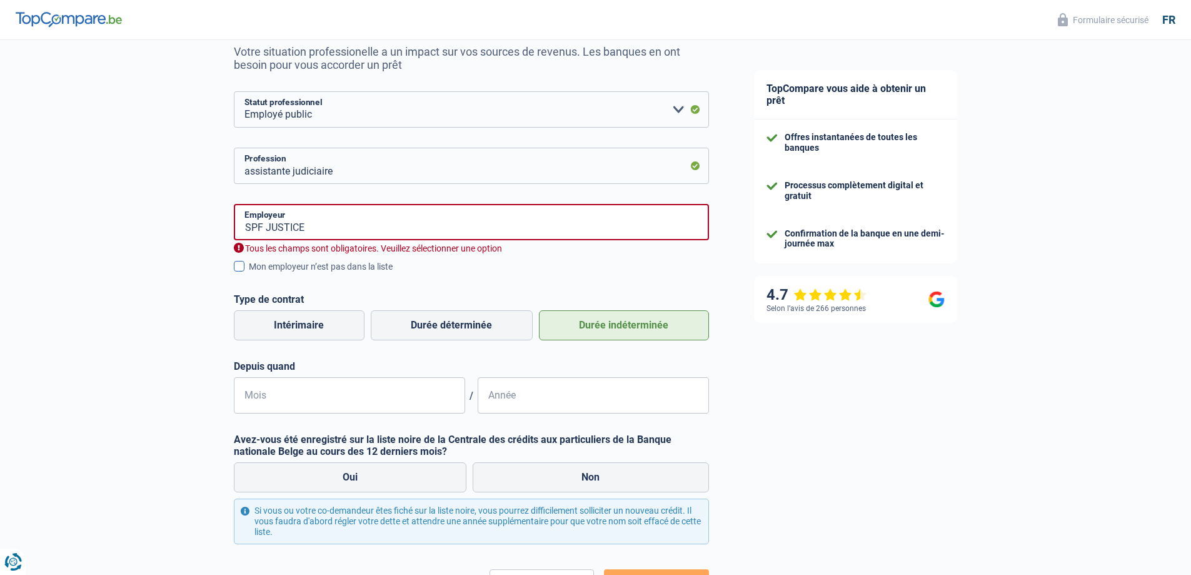
click at [238, 266] on span at bounding box center [239, 266] width 11 height 11
click at [249, 273] on input "Mon employeur n’est pas dans la liste" at bounding box center [249, 273] width 0 height 0
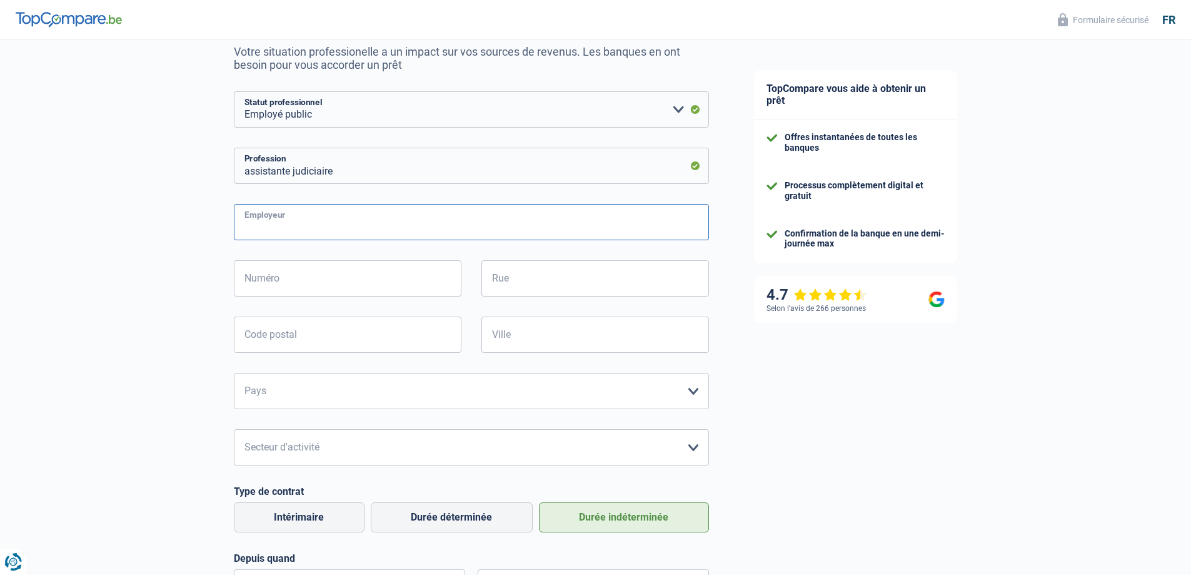
click at [286, 216] on input "Employeur" at bounding box center [471, 222] width 475 height 36
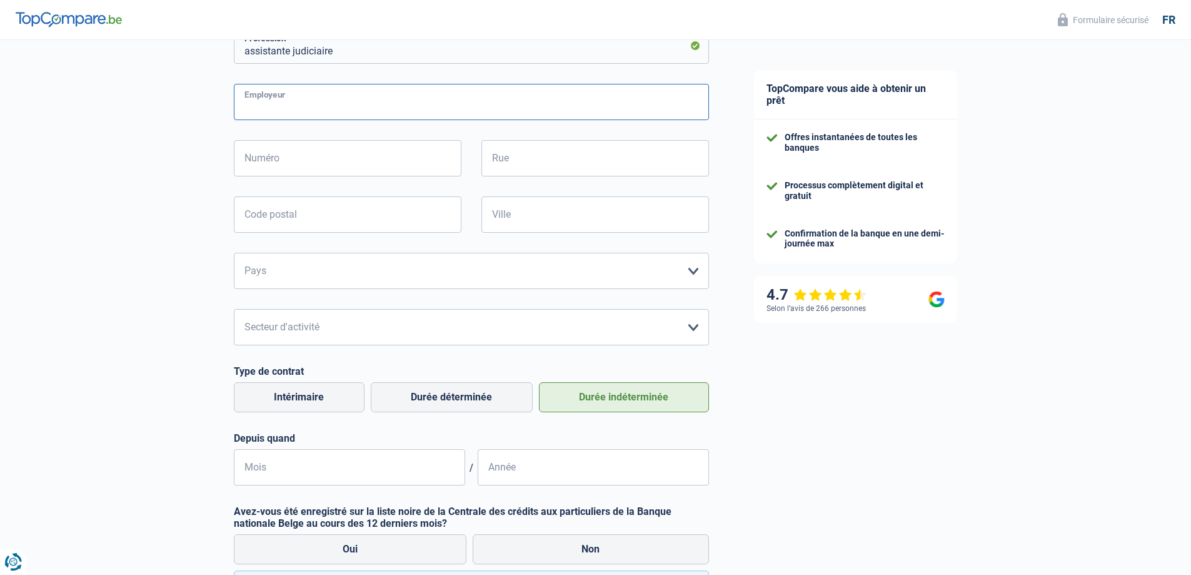
scroll to position [250, 0]
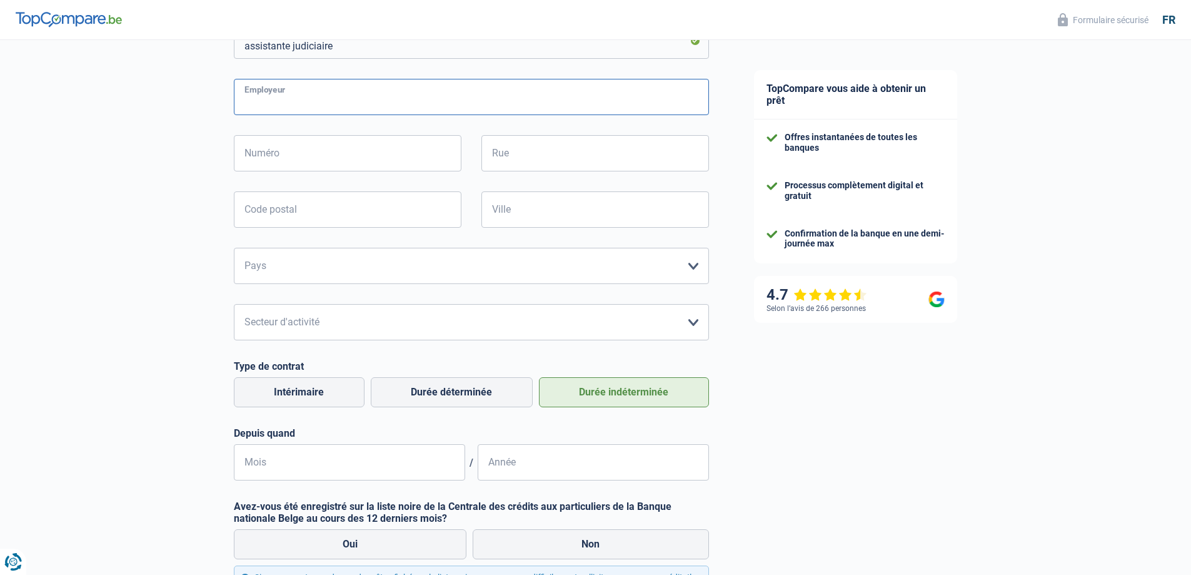
click at [253, 97] on input "Employeur" at bounding box center [471, 97] width 475 height 36
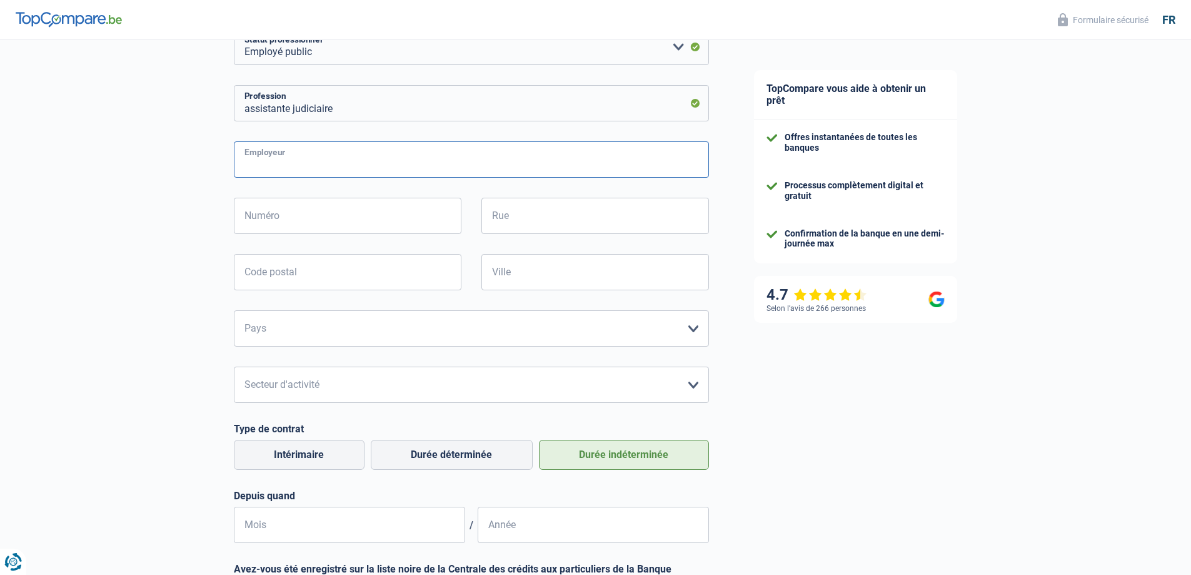
click at [259, 158] on input "Employeur" at bounding box center [471, 159] width 475 height 36
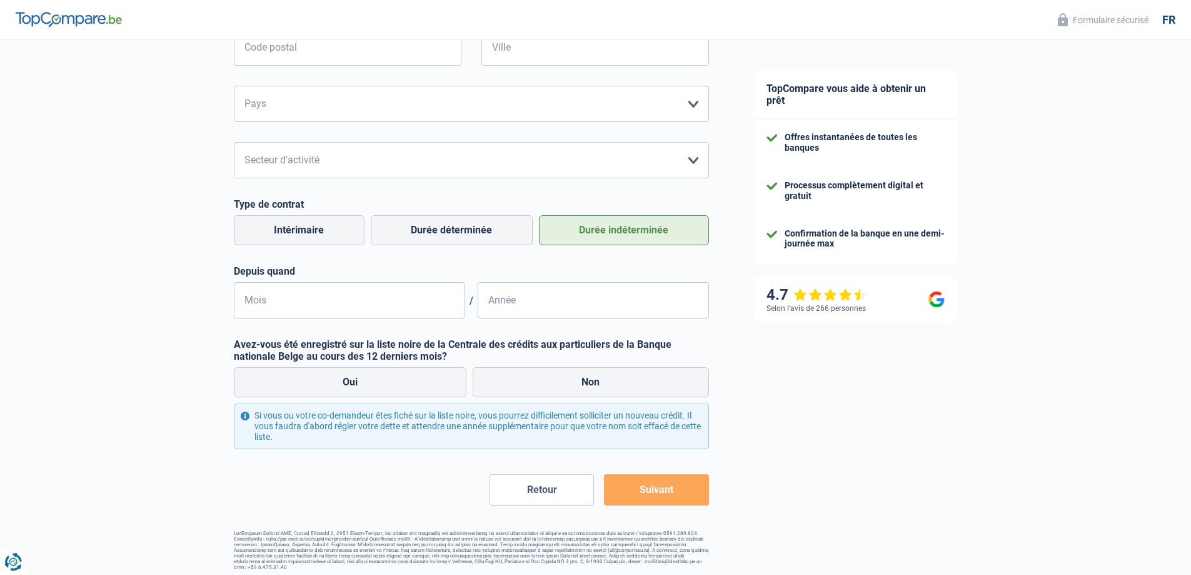
scroll to position [416, 0]
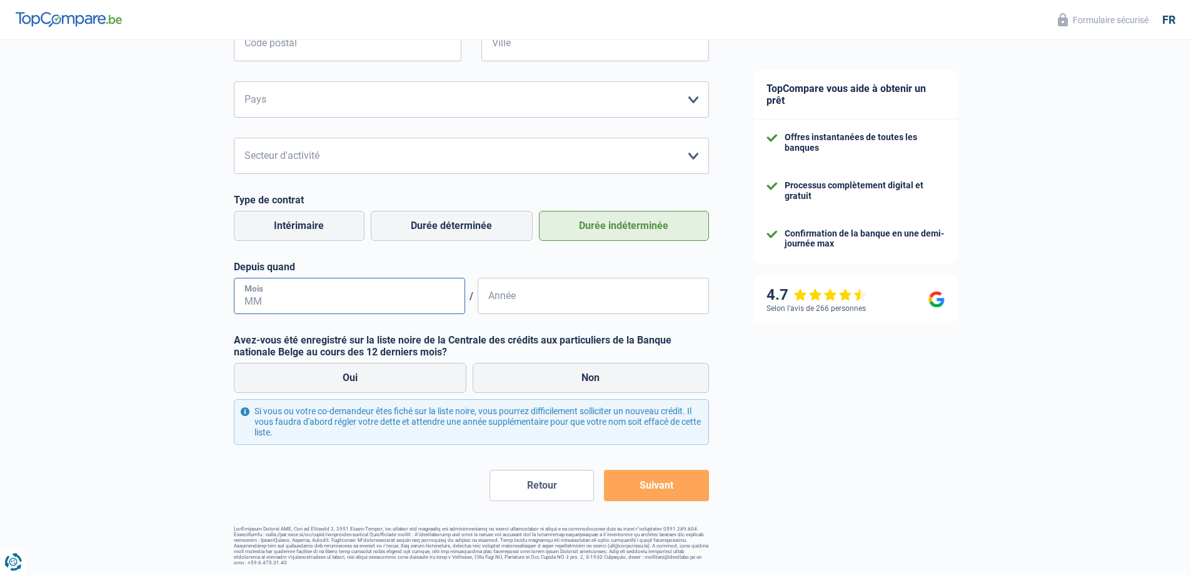
click at [265, 301] on input "Mois" at bounding box center [349, 296] width 231 height 36
click at [262, 301] on input "03" at bounding box center [349, 296] width 231 height 36
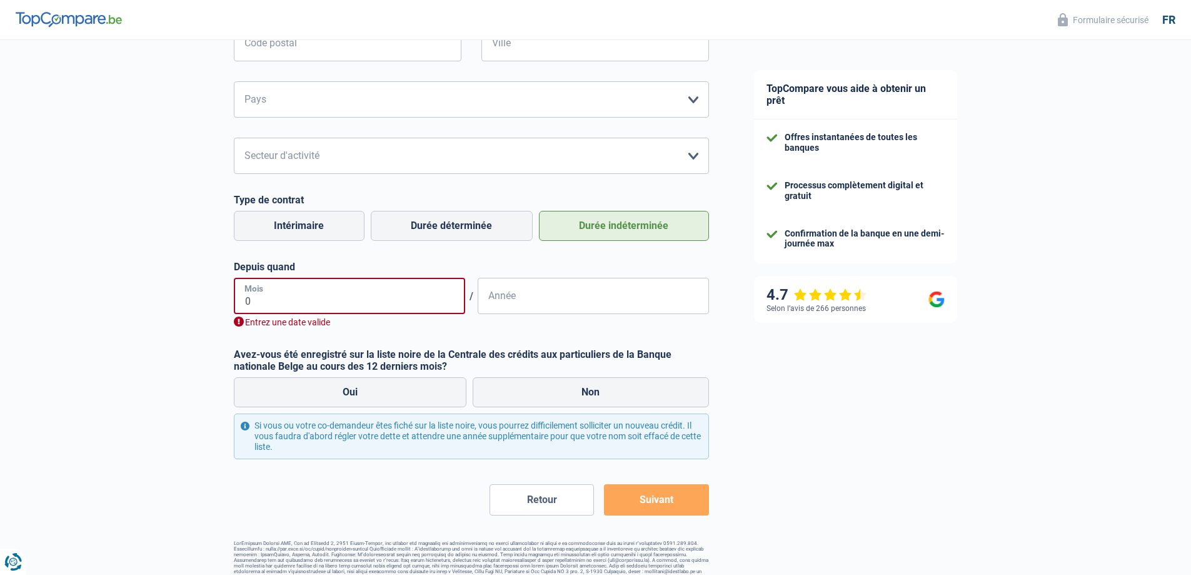
type input "09"
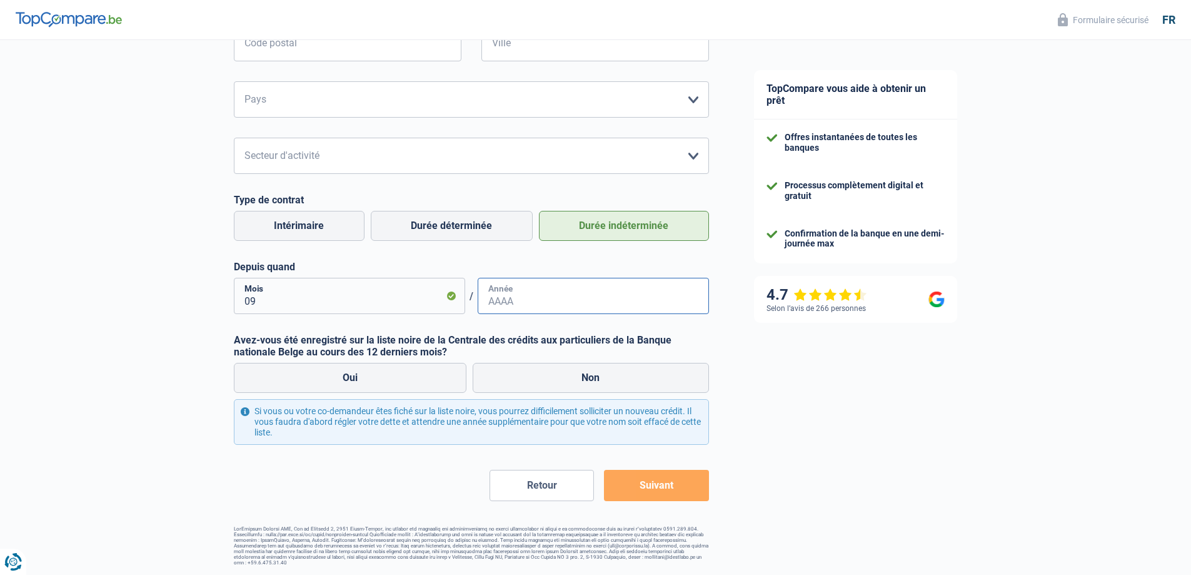
click at [506, 298] on input "Année" at bounding box center [593, 296] width 231 height 36
type input "2018"
click at [528, 369] on label "Non" at bounding box center [591, 378] width 236 height 30
click at [528, 369] on input "Non" at bounding box center [591, 378] width 236 height 30
radio input "true"
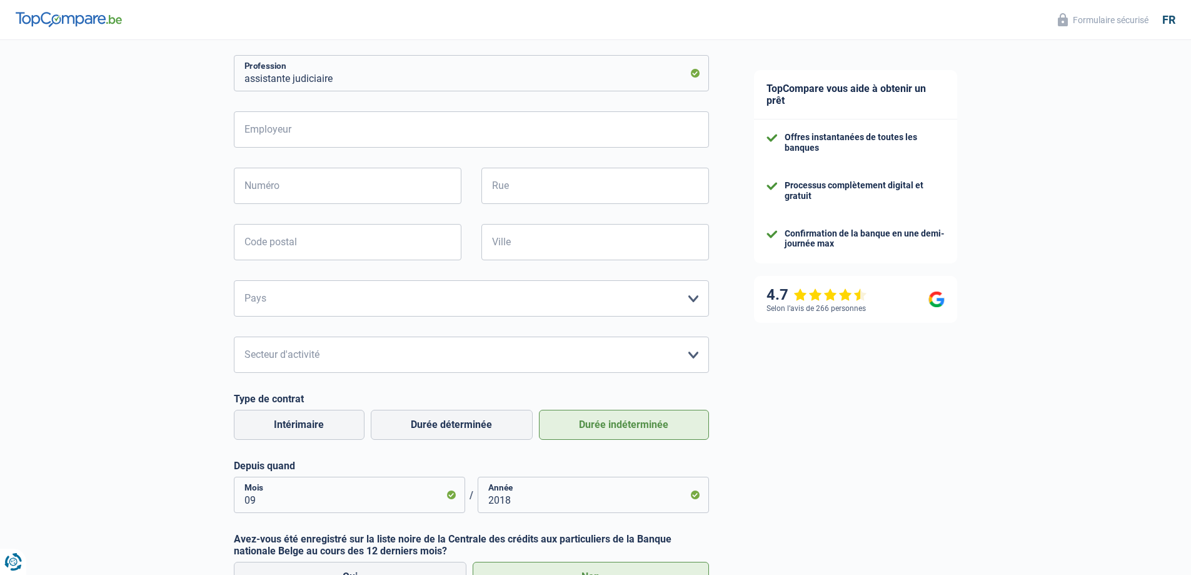
scroll to position [166, 0]
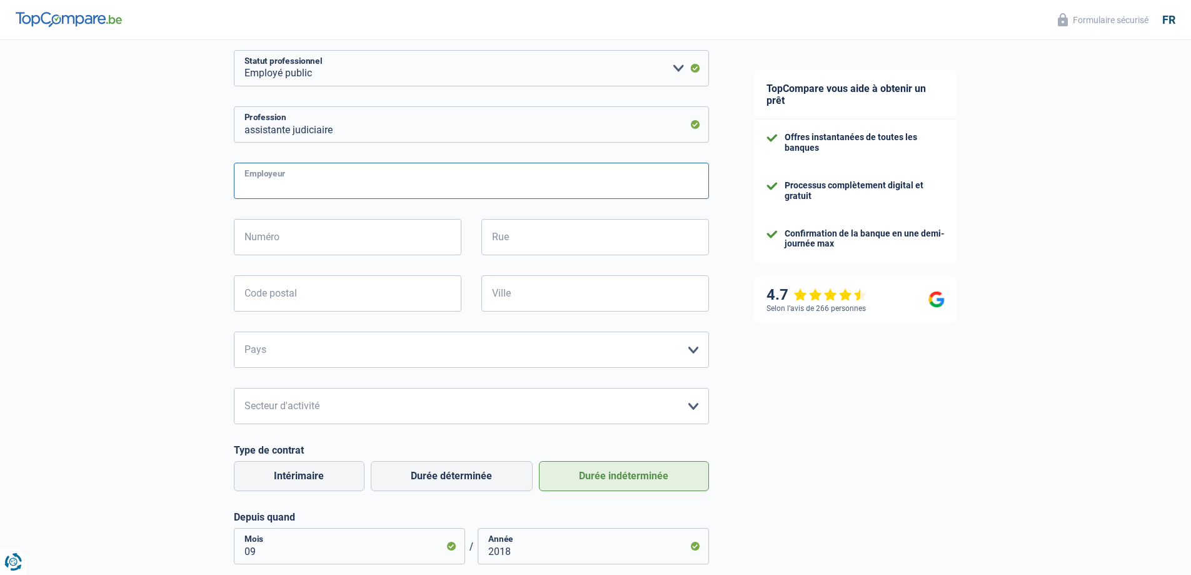
click at [259, 176] on input "Employeur" at bounding box center [471, 181] width 475 height 36
type input "s"
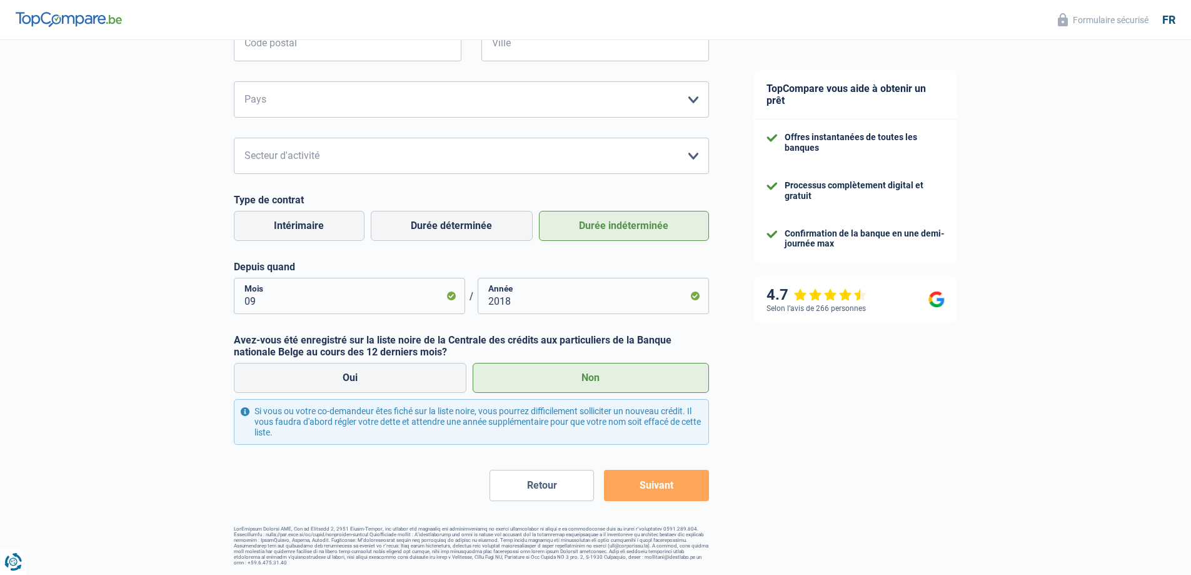
type input "SPF JUSTICE"
click at [655, 484] on button "Suivant" at bounding box center [656, 484] width 104 height 31
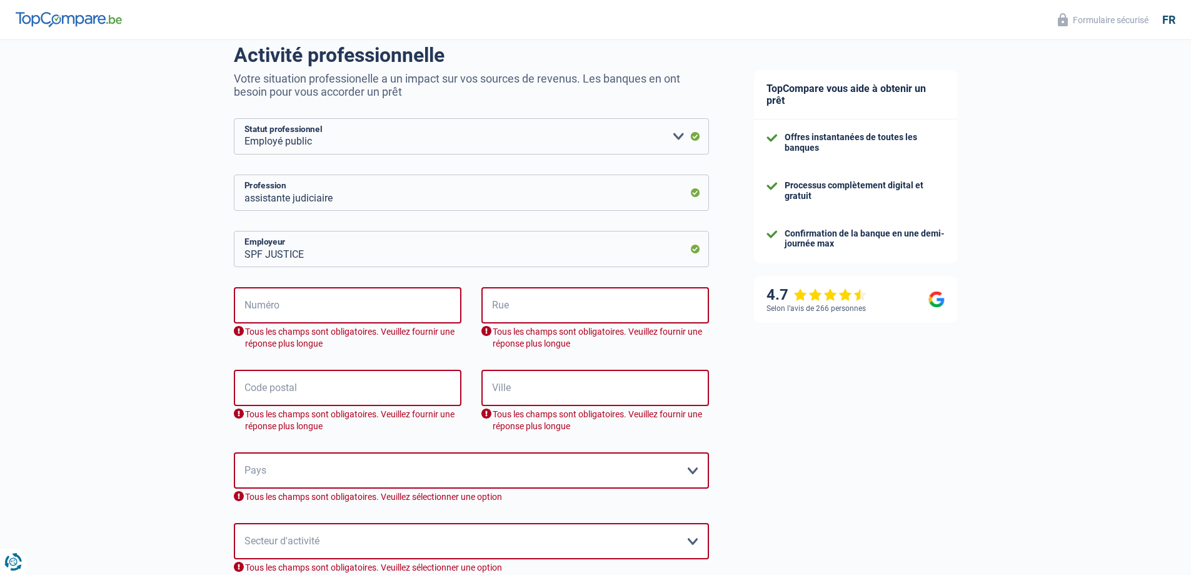
scroll to position [31, 0]
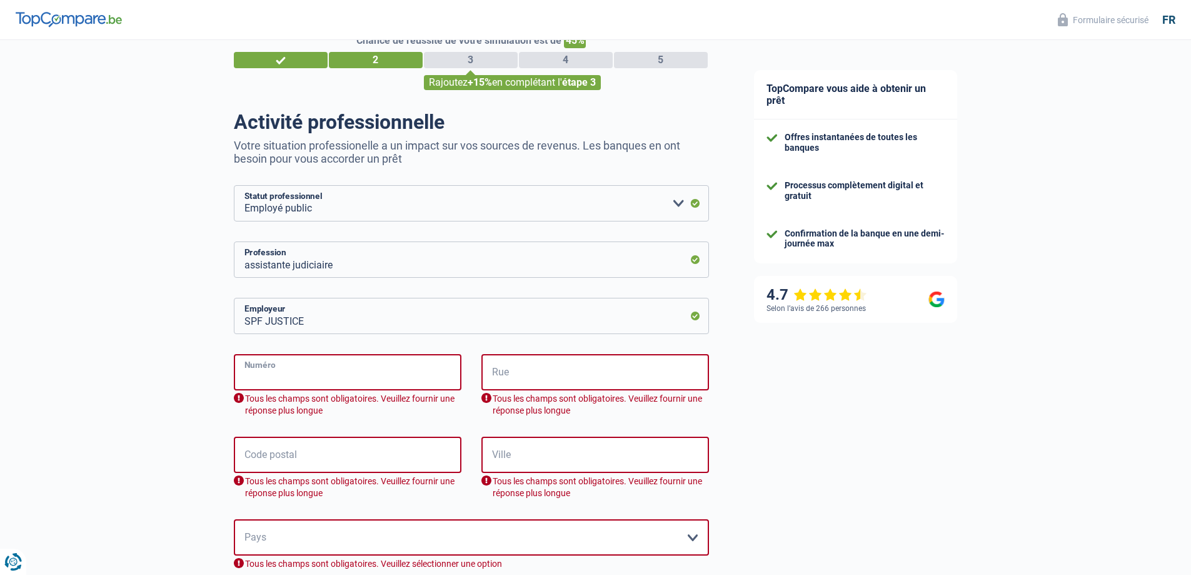
click at [261, 384] on input "Numéro" at bounding box center [348, 372] width 228 height 36
